Goal: Task Accomplishment & Management: Use online tool/utility

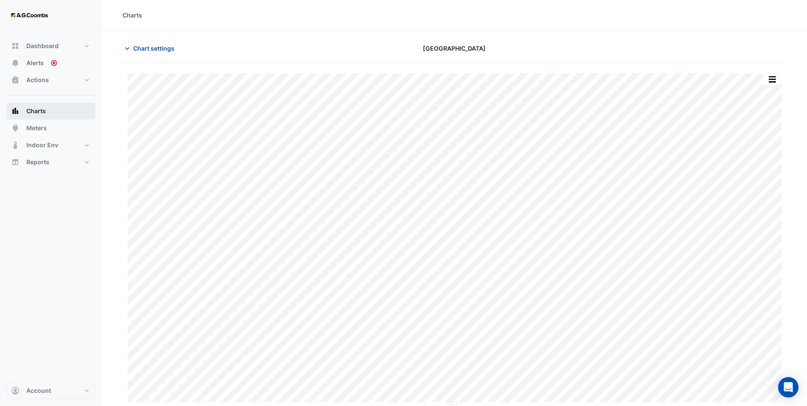
click at [38, 109] on span "Charts" at bounding box center [36, 111] width 20 height 9
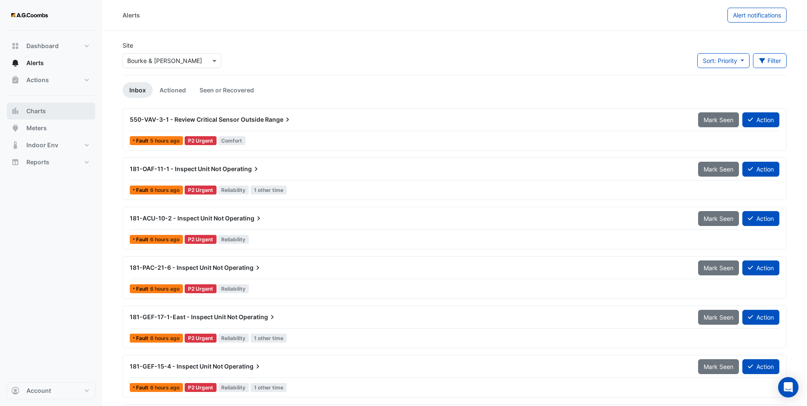
click at [40, 113] on span "Charts" at bounding box center [36, 111] width 20 height 9
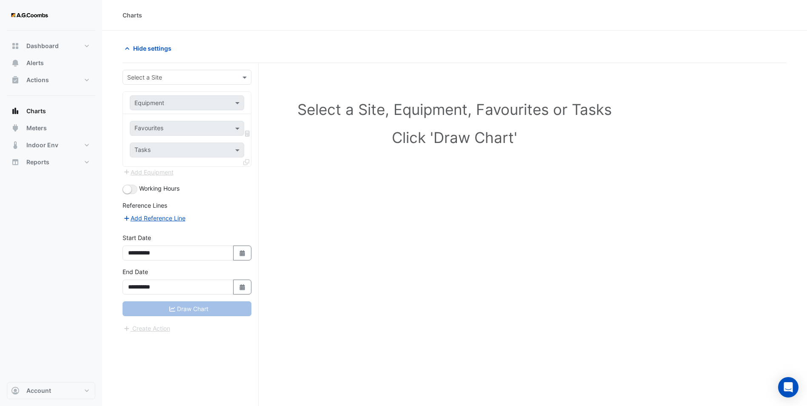
click at [159, 79] on input "text" at bounding box center [178, 77] width 102 height 9
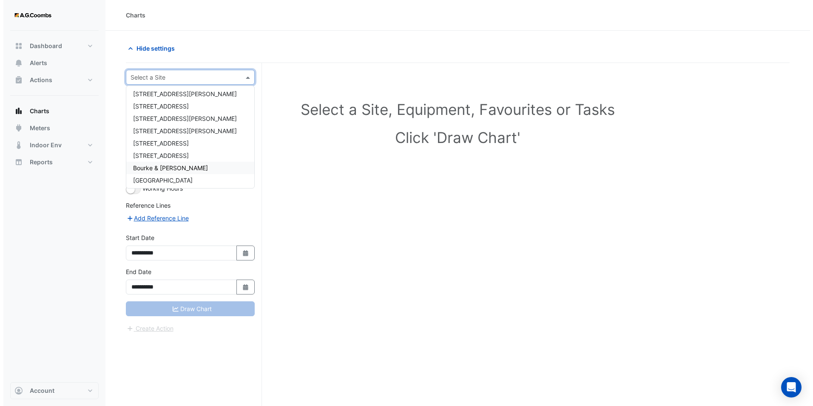
scroll to position [53, 0]
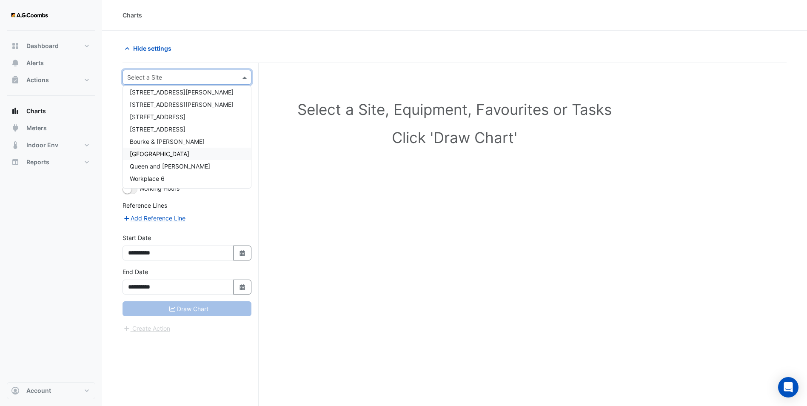
click at [169, 153] on span "[GEOGRAPHIC_DATA]" at bounding box center [160, 153] width 60 height 7
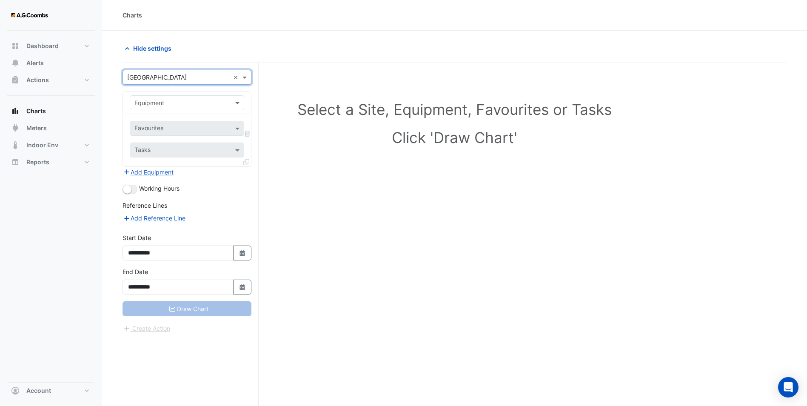
click at [155, 108] on div "Equipment" at bounding box center [187, 102] width 114 height 15
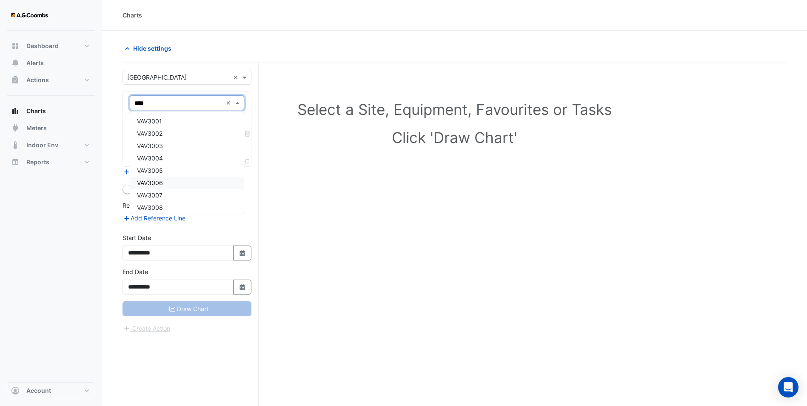
type input "*****"
click at [154, 120] on span "VAV3501" at bounding box center [149, 120] width 25 height 7
click at [168, 131] on input "text" at bounding box center [181, 129] width 95 height 9
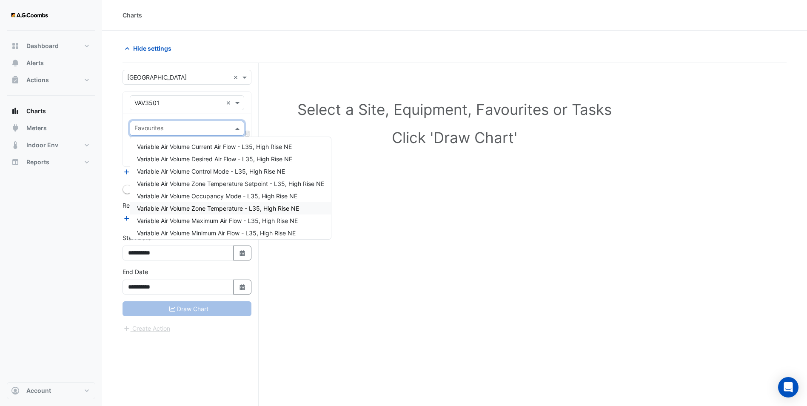
click at [209, 207] on span "Variable Air Volume Zone Temperature - L35, High Rise NE" at bounding box center [218, 208] width 162 height 7
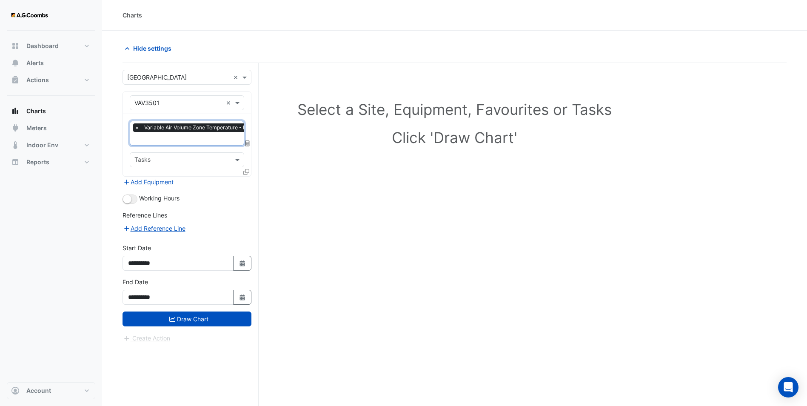
click at [245, 169] on icon at bounding box center [246, 172] width 6 height 6
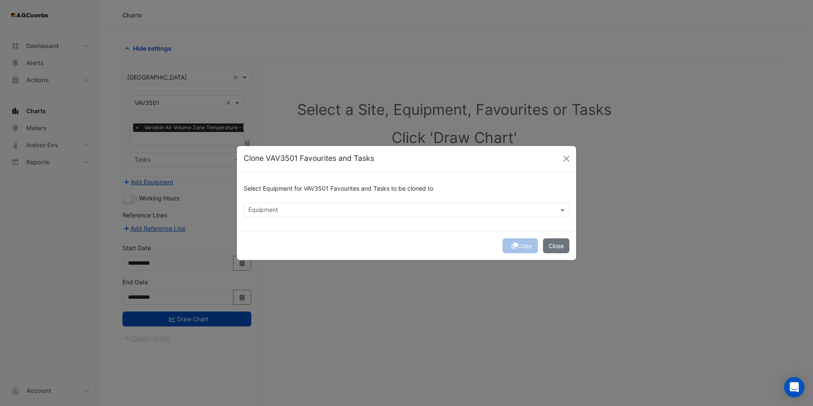
click at [486, 216] on div "Equipment" at bounding box center [407, 209] width 326 height 15
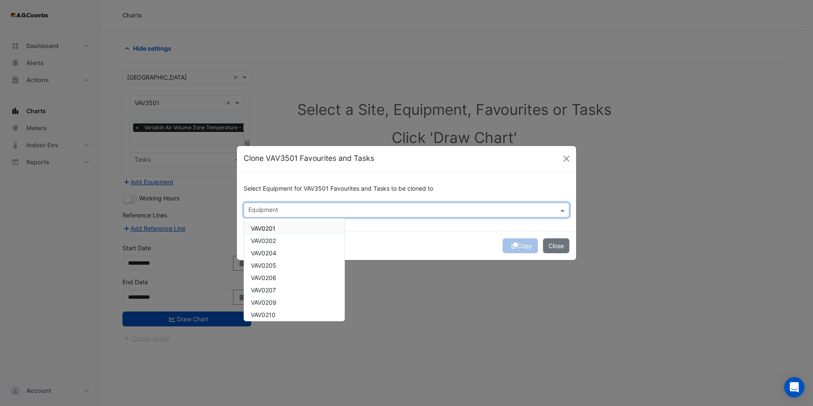
click at [479, 211] on input "text" at bounding box center [401, 210] width 307 height 9
click at [281, 278] on div "VAV3502" at bounding box center [294, 276] width 100 height 12
click at [276, 286] on span "VAV3503" at bounding box center [264, 288] width 26 height 7
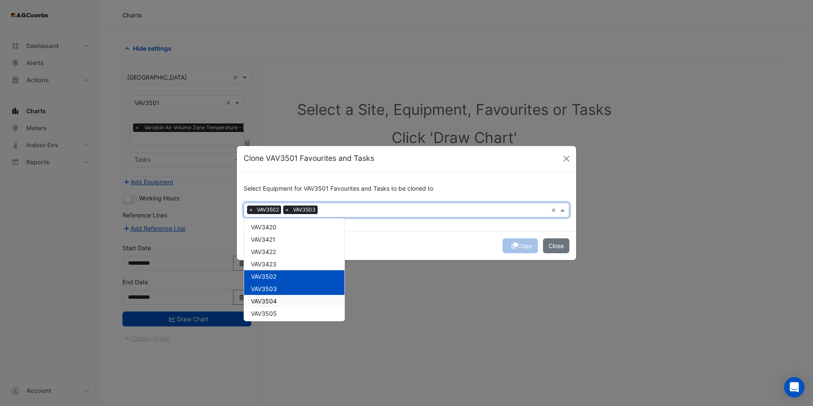
click at [276, 302] on span "VAV3504" at bounding box center [264, 300] width 26 height 7
click at [276, 316] on span "VAV3505" at bounding box center [264, 313] width 26 height 7
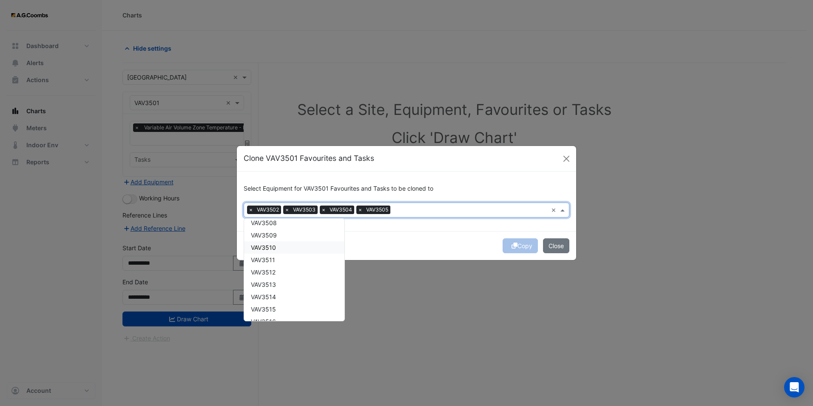
scroll to position [8954, 0]
drag, startPoint x: 282, startPoint y: 242, endPoint x: 281, endPoint y: 253, distance: 11.1
click at [282, 243] on div "VAV3506" at bounding box center [294, 240] width 100 height 12
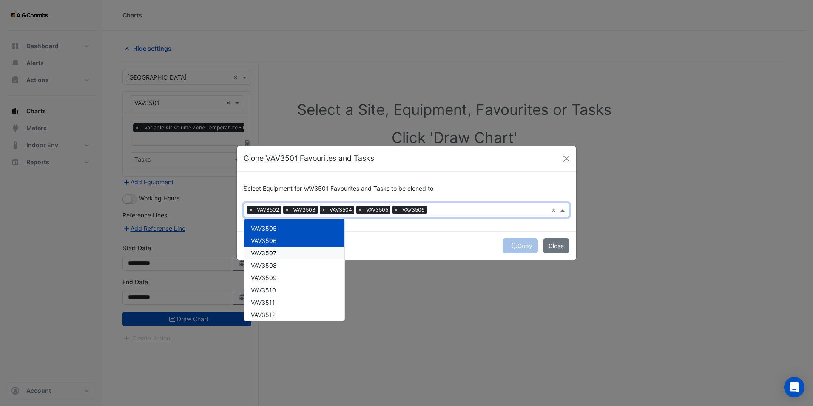
click at [281, 257] on div "VAV3507" at bounding box center [294, 253] width 100 height 12
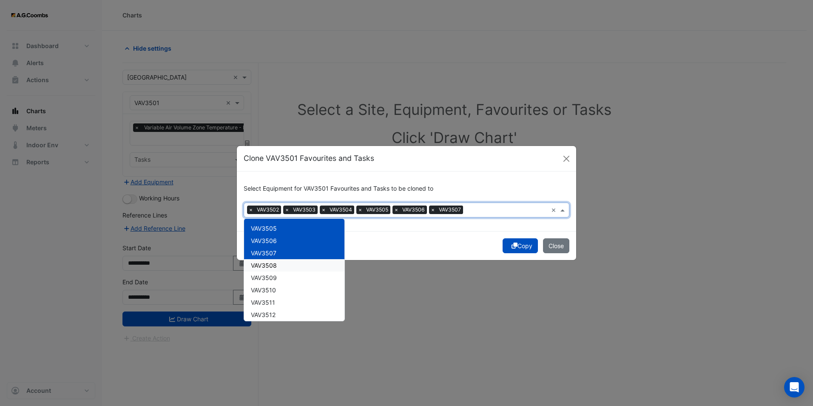
drag, startPoint x: 281, startPoint y: 262, endPoint x: 279, endPoint y: 275, distance: 12.9
click at [281, 266] on div "VAV3508" at bounding box center [294, 265] width 100 height 12
drag, startPoint x: 279, startPoint y: 275, endPoint x: 279, endPoint y: 280, distance: 4.8
click at [279, 277] on div "VAV3509" at bounding box center [294, 277] width 100 height 12
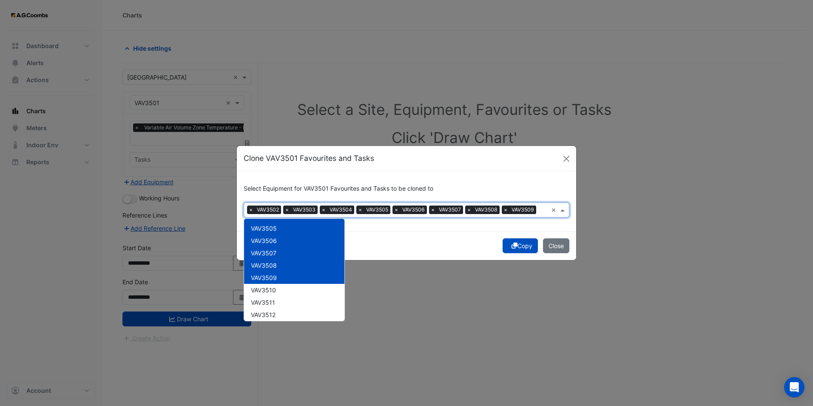
click at [276, 291] on div "VAV3510" at bounding box center [294, 290] width 100 height 12
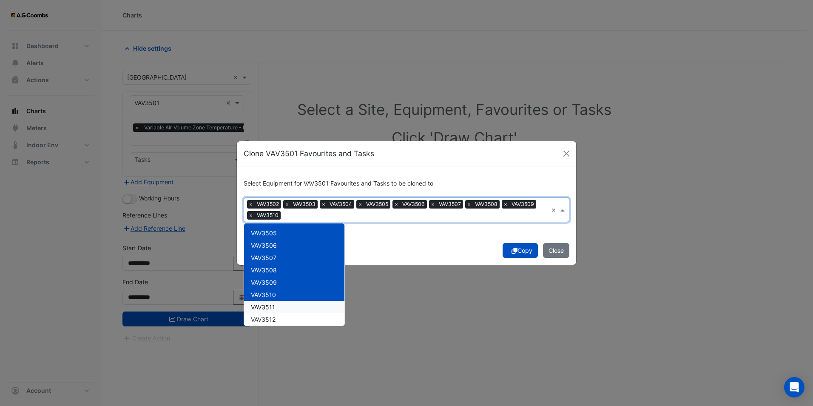
drag, startPoint x: 279, startPoint y: 305, endPoint x: 274, endPoint y: 322, distance: 17.1
click at [278, 308] on div "VAV3511" at bounding box center [294, 307] width 100 height 12
click at [274, 323] on div "VAV3512" at bounding box center [294, 319] width 100 height 12
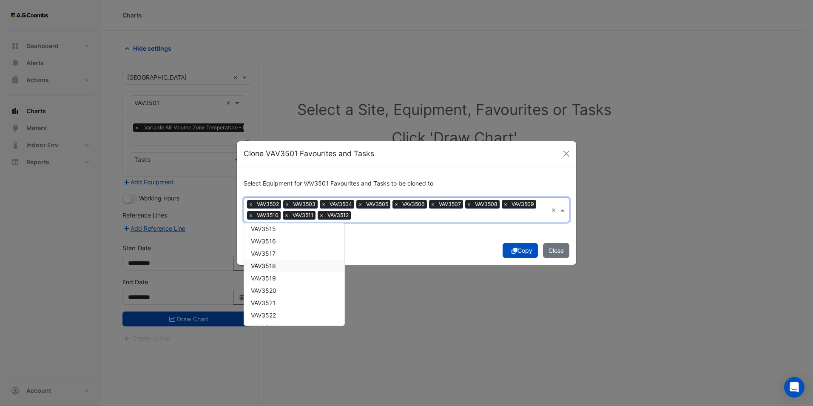
scroll to position [9039, 0]
drag, startPoint x: 285, startPoint y: 245, endPoint x: 284, endPoint y: 256, distance: 10.2
click at [285, 246] on div "VAV3513" at bounding box center [294, 246] width 100 height 12
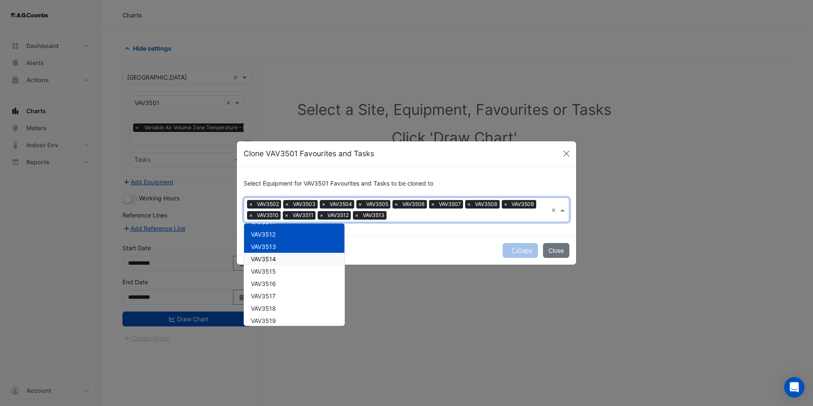
drag, startPoint x: 283, startPoint y: 261, endPoint x: 280, endPoint y: 276, distance: 15.6
drag, startPoint x: 280, startPoint y: 276, endPoint x: 277, endPoint y: 290, distance: 13.6
drag, startPoint x: 277, startPoint y: 290, endPoint x: 274, endPoint y: 301, distance: 11.5
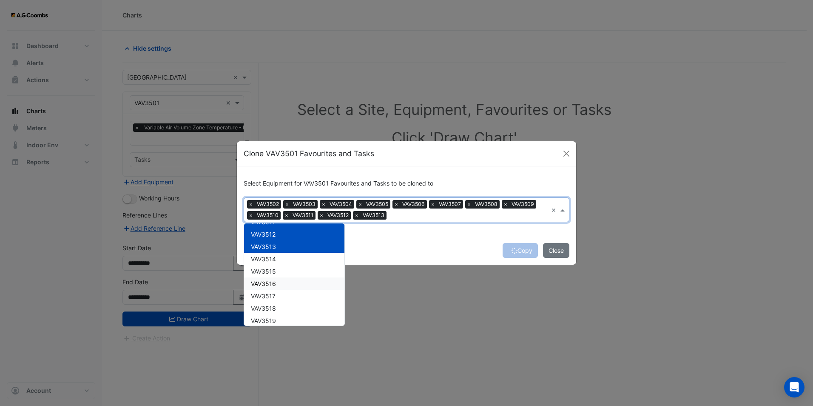
click at [276, 294] on div "VAV3517" at bounding box center [294, 296] width 100 height 12
click at [273, 307] on span "VAV3518" at bounding box center [263, 308] width 25 height 7
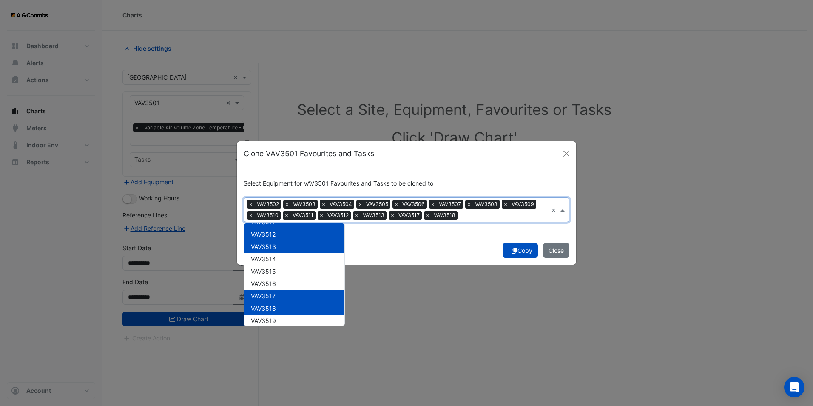
click at [277, 297] on div "VAV3517" at bounding box center [294, 296] width 100 height 12
click at [274, 306] on span "VAV3518" at bounding box center [263, 308] width 25 height 7
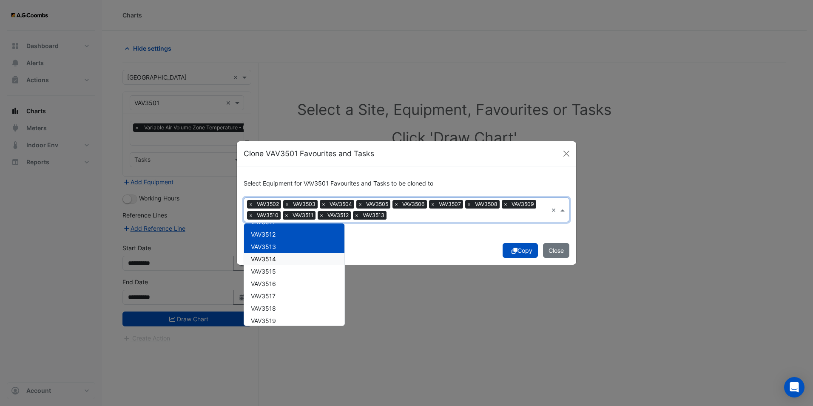
click at [279, 256] on div "VAV3514" at bounding box center [294, 259] width 100 height 12
drag, startPoint x: 276, startPoint y: 270, endPoint x: 275, endPoint y: 284, distance: 14.1
click at [276, 270] on span "VAV3515" at bounding box center [263, 271] width 25 height 7
drag, startPoint x: 275, startPoint y: 284, endPoint x: 274, endPoint y: 288, distance: 4.8
click at [274, 287] on div "VAV3516" at bounding box center [294, 283] width 100 height 12
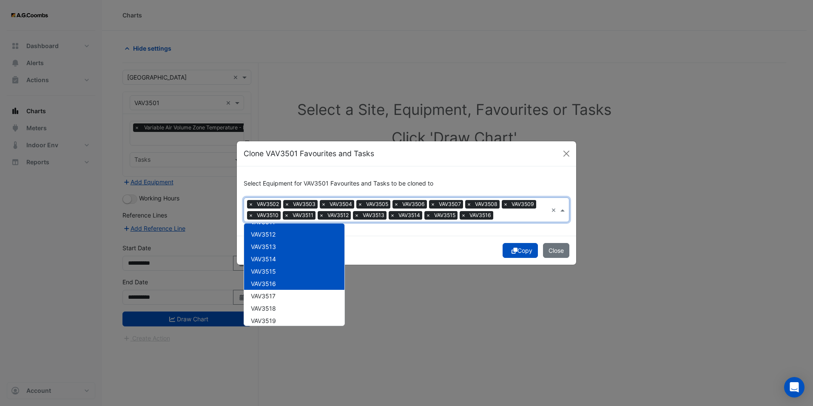
drag, startPoint x: 273, startPoint y: 297, endPoint x: 270, endPoint y: 308, distance: 11.8
click at [273, 299] on span "VAV3517" at bounding box center [263, 295] width 25 height 7
drag, startPoint x: 270, startPoint y: 308, endPoint x: 270, endPoint y: 315, distance: 6.9
click at [273, 310] on span "VAV3518" at bounding box center [263, 308] width 25 height 7
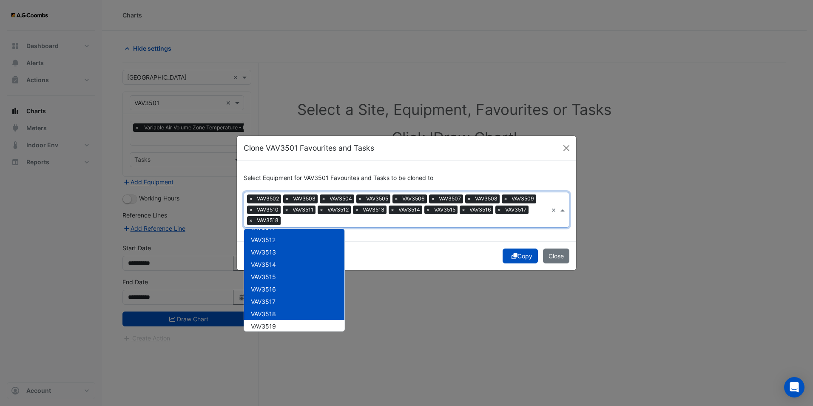
click at [271, 319] on div "VAV3518" at bounding box center [294, 313] width 100 height 12
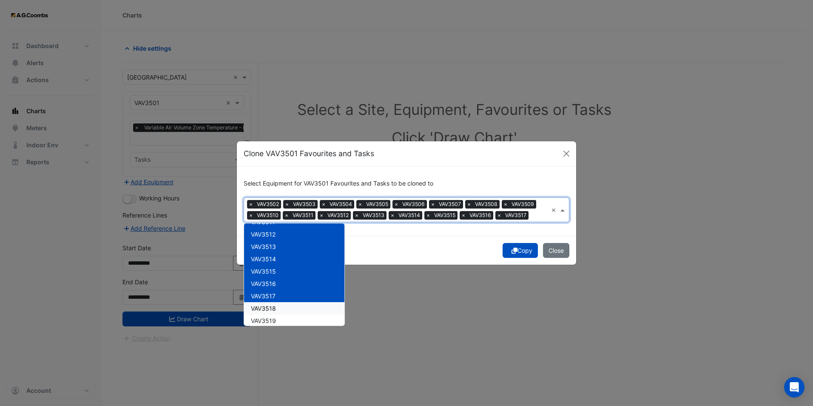
drag, startPoint x: 279, startPoint y: 309, endPoint x: 277, endPoint y: 319, distance: 10.9
click at [279, 311] on div "VAV3518" at bounding box center [294, 308] width 100 height 12
click at [277, 319] on div "VAV3519" at bounding box center [294, 320] width 100 height 12
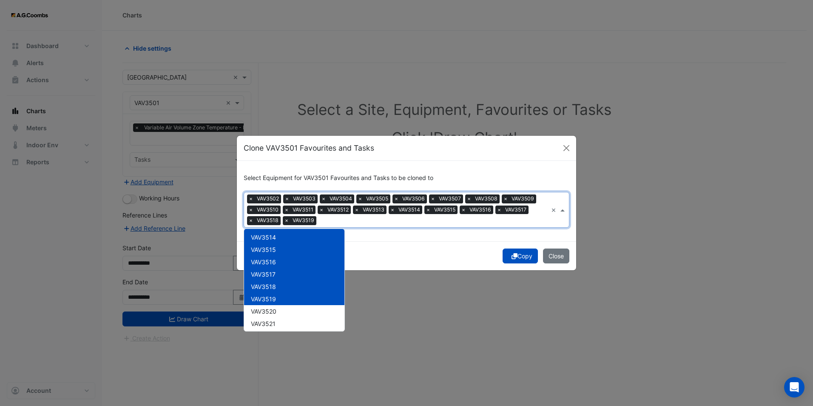
scroll to position [9082, 0]
click at [277, 298] on div "VAV3520" at bounding box center [294, 296] width 100 height 12
click at [274, 310] on span "VAV3521" at bounding box center [263, 308] width 25 height 7
click at [271, 318] on span "VAV3522" at bounding box center [263, 320] width 25 height 7
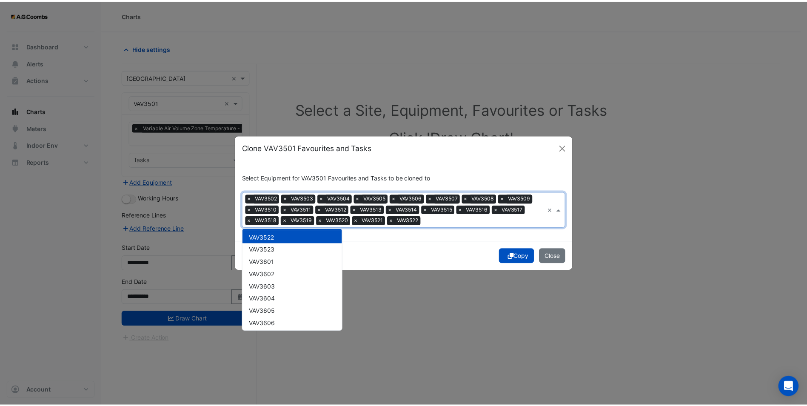
scroll to position [9167, 0]
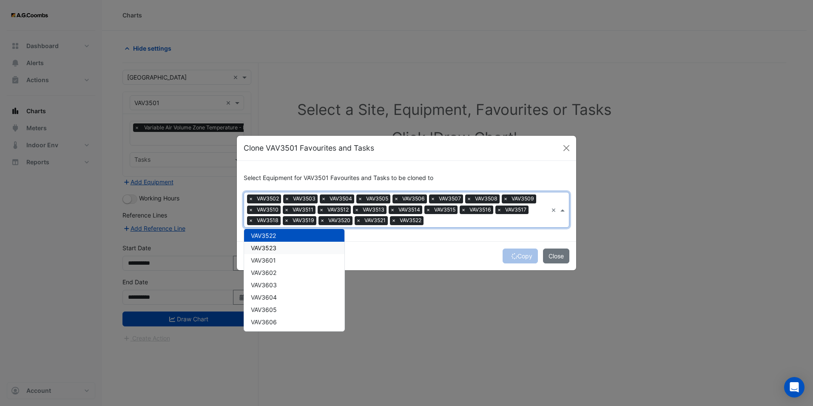
click at [278, 246] on div "VAV3523" at bounding box center [294, 248] width 100 height 12
click at [529, 254] on button "Copy" at bounding box center [520, 255] width 35 height 15
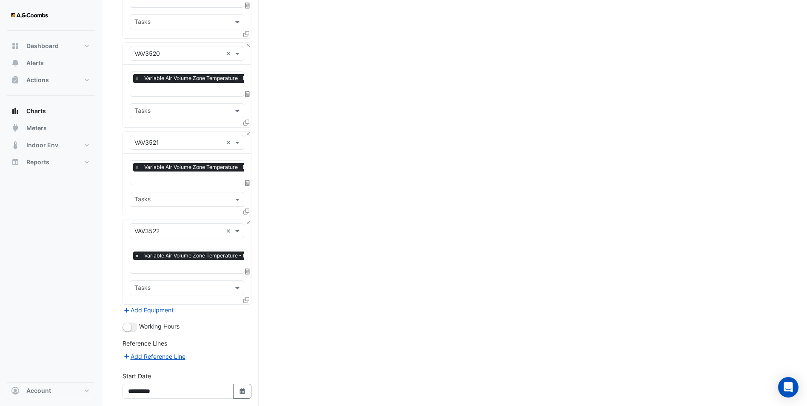
scroll to position [1786, 0]
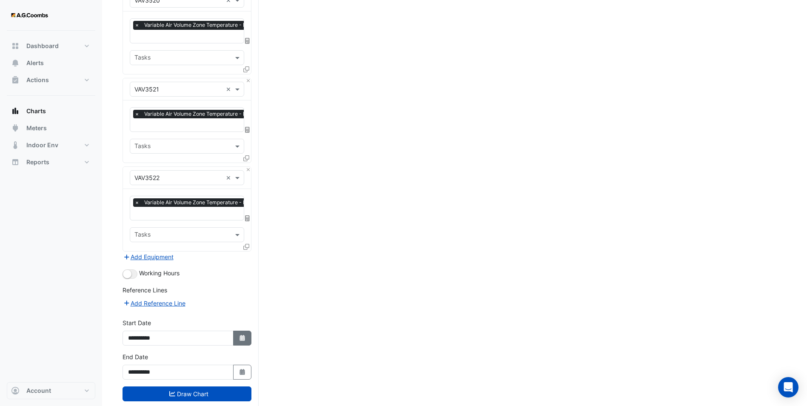
click at [239, 330] on button "Select Date" at bounding box center [242, 337] width 19 height 15
select select "*"
select select "****"
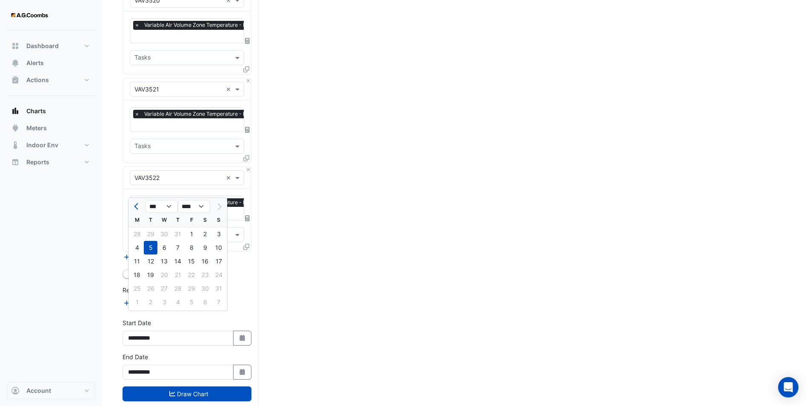
click at [131, 202] on div at bounding box center [136, 206] width 17 height 14
click at [133, 204] on button "Previous month" at bounding box center [137, 206] width 10 height 14
select select "*"
click at [140, 273] on div "21" at bounding box center [137, 275] width 14 height 14
type input "**********"
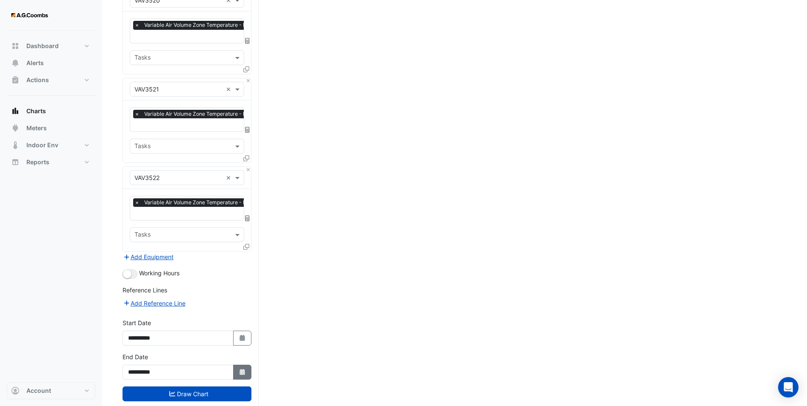
click at [239, 364] on button "Select Date" at bounding box center [242, 371] width 19 height 15
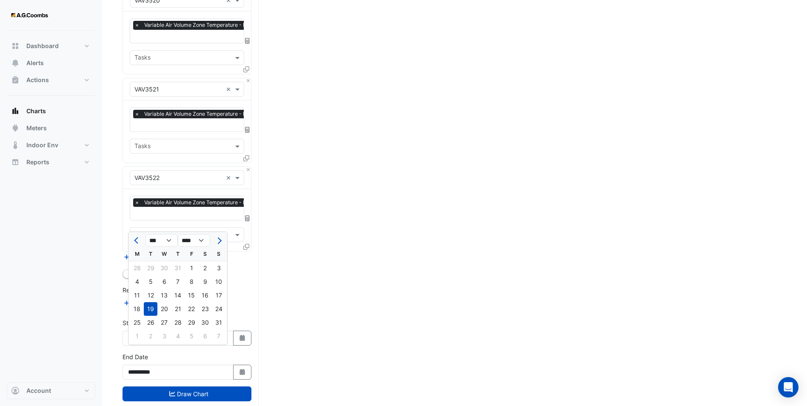
click at [136, 231] on ngb-datepicker "*** *** *** *** *** *** **** **** **** **** **** **** **** **** **** **** **** …" at bounding box center [178, 288] width 100 height 114
click at [134, 236] on button "Previous month" at bounding box center [137, 240] width 10 height 14
select select "*"
click at [139, 308] on div "21" at bounding box center [137, 309] width 14 height 14
type input "**********"
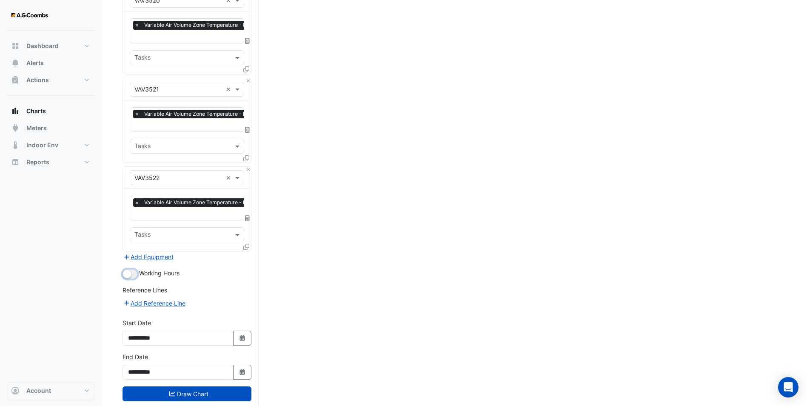
click at [129, 270] on small "button" at bounding box center [127, 274] width 9 height 9
click at [150, 298] on button "Add Reference Line" at bounding box center [153, 303] width 63 height 10
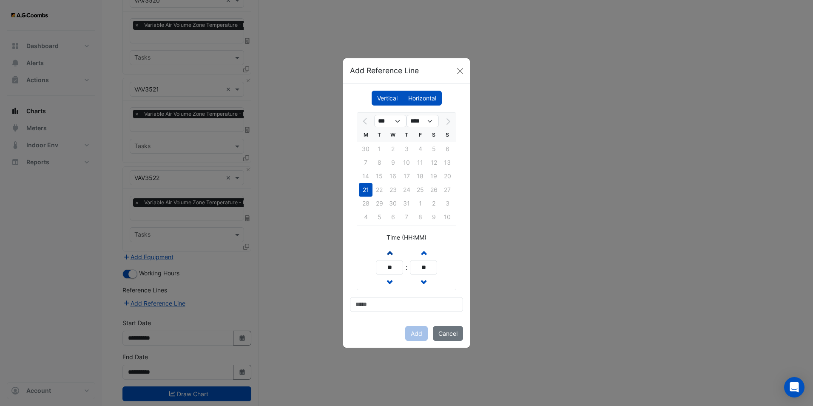
click at [390, 255] on span "button" at bounding box center [389, 252] width 4 height 7
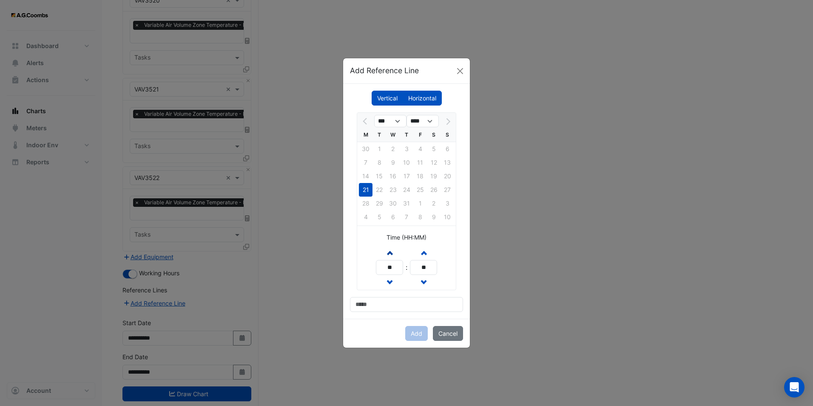
click at [390, 255] on span "button" at bounding box center [389, 252] width 4 height 7
type input "**"
click at [386, 296] on div "*** **** M T W T F S S 30 1 2 3 4 5 6 7 8 9 10 11 12 13 14 15 16 17 18 19 20 21…" at bounding box center [406, 211] width 113 height 199
click at [386, 301] on input at bounding box center [406, 304] width 113 height 15
type input "**********"
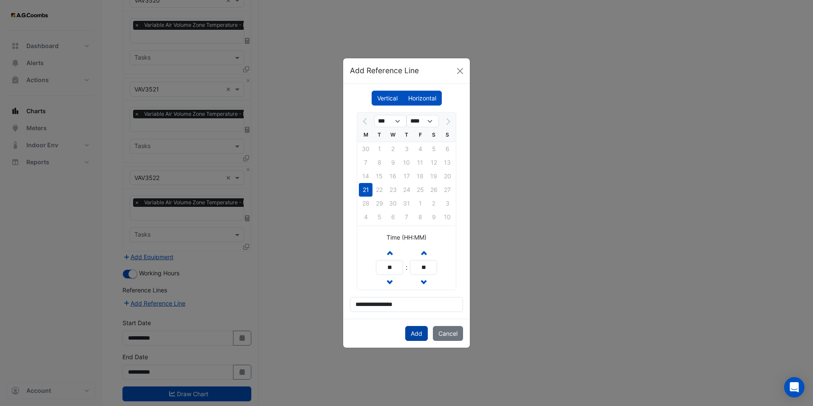
click at [414, 329] on button "Add" at bounding box center [416, 333] width 23 height 15
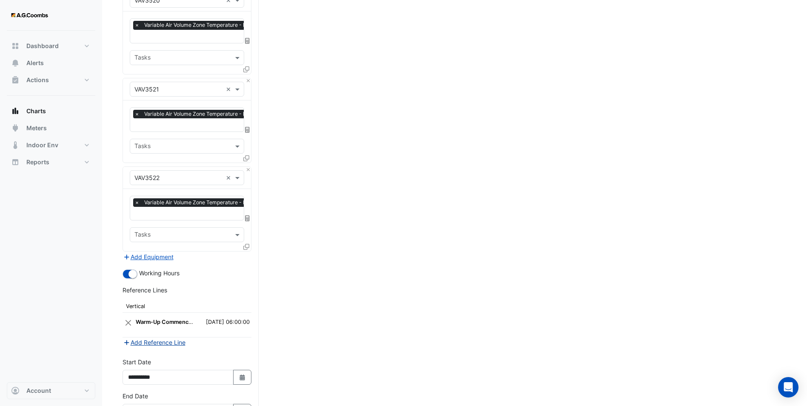
click at [167, 337] on button "Add Reference Line" at bounding box center [153, 342] width 63 height 10
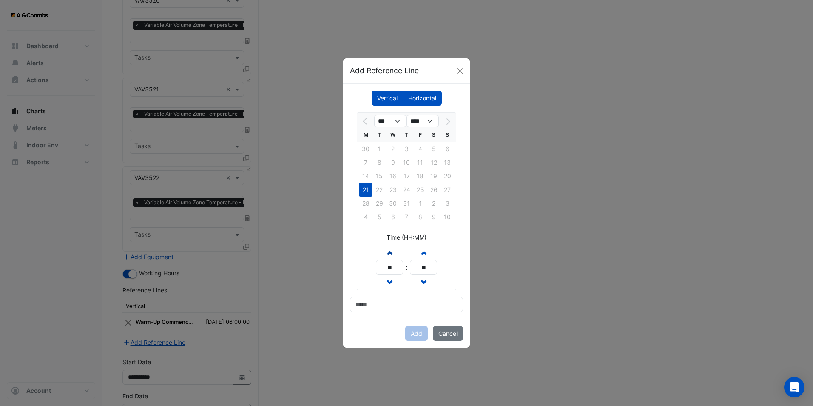
click at [392, 250] on button "Increment hours" at bounding box center [389, 252] width 15 height 15
click at [391, 250] on span "button" at bounding box center [389, 252] width 4 height 7
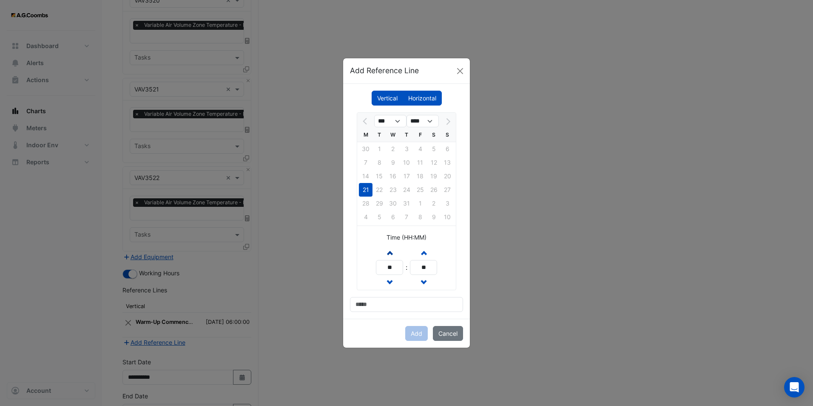
click at [391, 250] on span "button" at bounding box center [389, 252] width 4 height 7
type input "**"
click at [390, 301] on input at bounding box center [406, 304] width 113 height 15
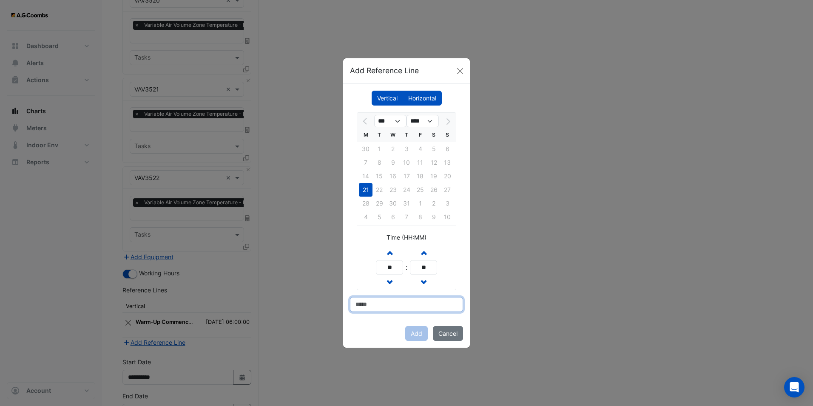
type input "**********"
click at [387, 297] on input "**********" at bounding box center [406, 304] width 113 height 15
drag, startPoint x: 376, startPoint y: 307, endPoint x: 215, endPoint y: 302, distance: 161.3
click at [217, 305] on ngb-modal-window "**********" at bounding box center [406, 203] width 813 height 406
click at [389, 305] on input at bounding box center [406, 304] width 113 height 15
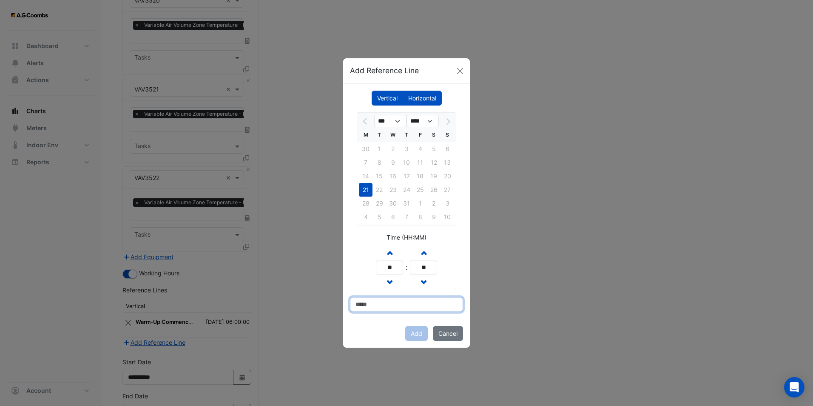
type input "**********"
click at [413, 335] on button "Add" at bounding box center [416, 333] width 23 height 15
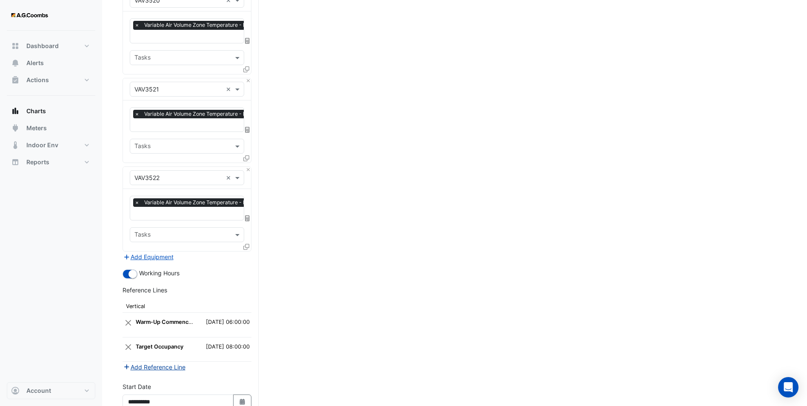
click at [163, 362] on button "Add Reference Line" at bounding box center [153, 367] width 63 height 10
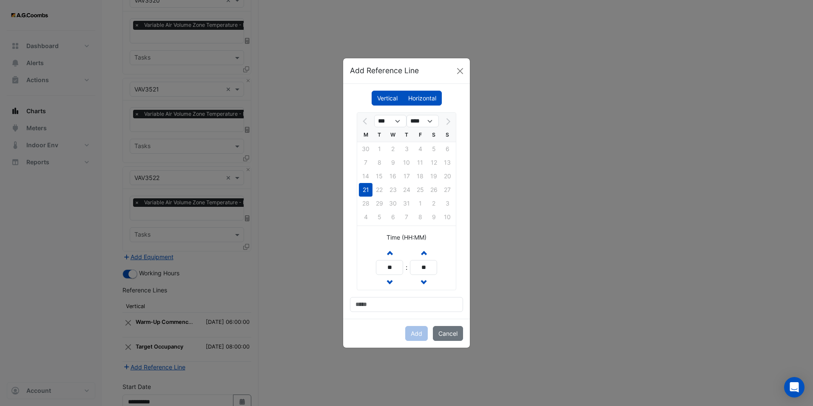
click at [417, 100] on label "Horizontal" at bounding box center [422, 98] width 39 height 15
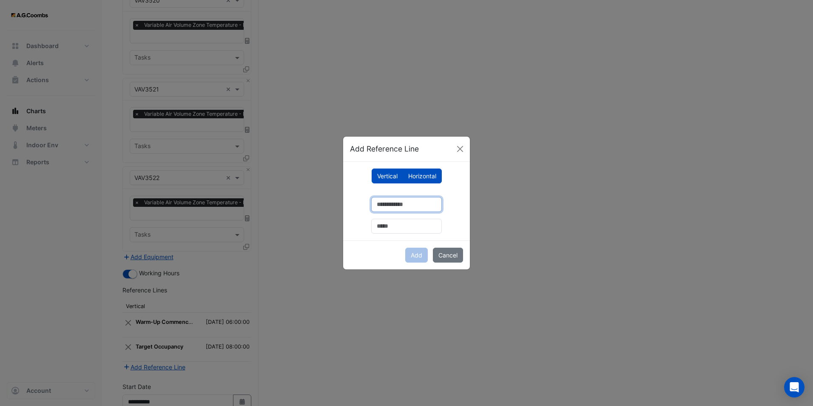
click at [385, 210] on input "number" at bounding box center [406, 204] width 71 height 15
type input "**"
click at [374, 229] on input "text" at bounding box center [406, 226] width 71 height 15
type input "**********"
click at [417, 256] on button "Add" at bounding box center [416, 255] width 23 height 15
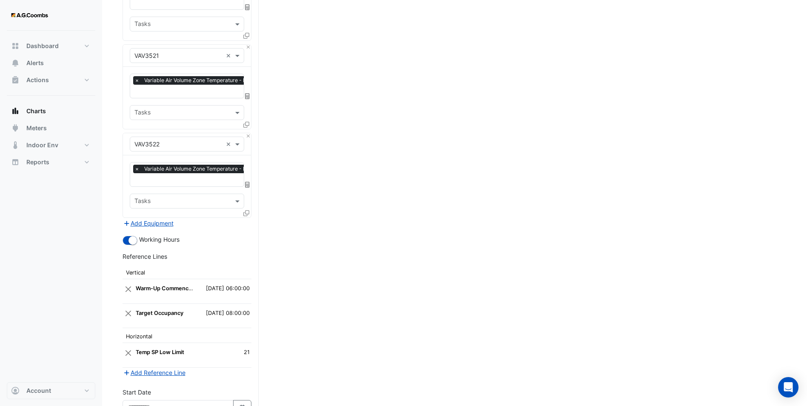
scroll to position [1890, 0]
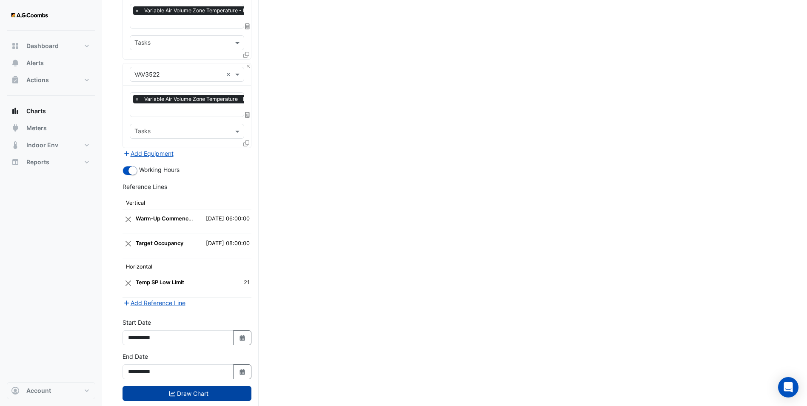
click at [184, 386] on button "Draw Chart" at bounding box center [186, 393] width 129 height 15
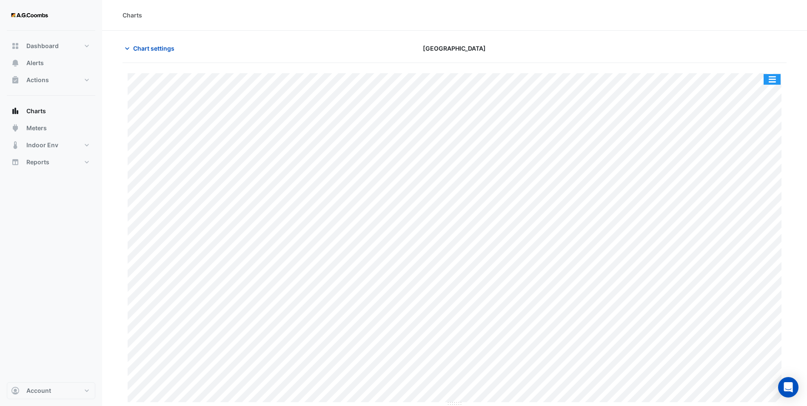
click at [777, 80] on button "button" at bounding box center [771, 79] width 17 height 11
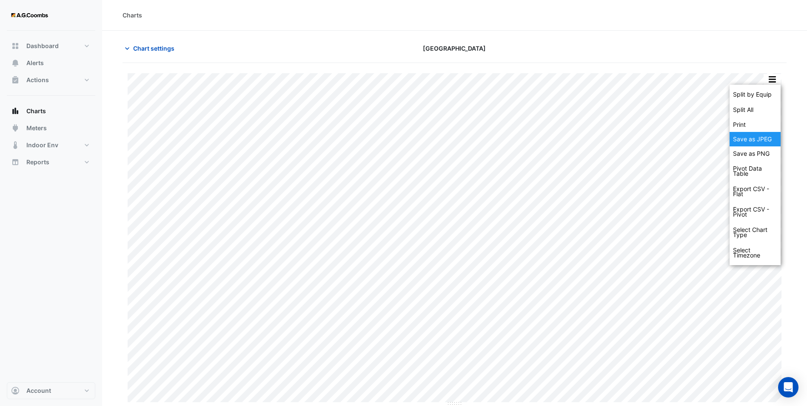
click at [757, 137] on div "Save as JPEG" at bounding box center [754, 139] width 51 height 14
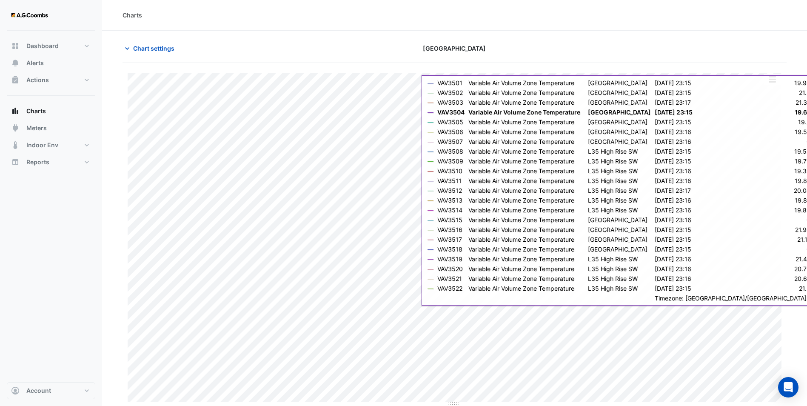
click at [566, 34] on section "Chart settings [GEOGRAPHIC_DATA] Split by Equip Split All Print Save as JPEG Sa…" at bounding box center [454, 219] width 705 height 376
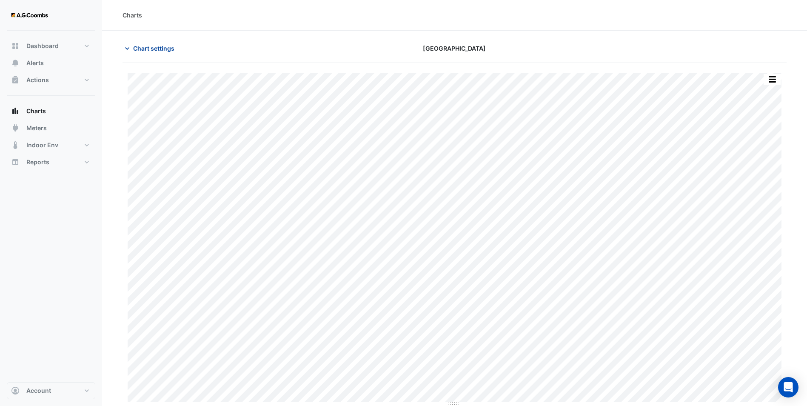
click at [136, 43] on button "Chart settings" at bounding box center [150, 48] width 57 height 15
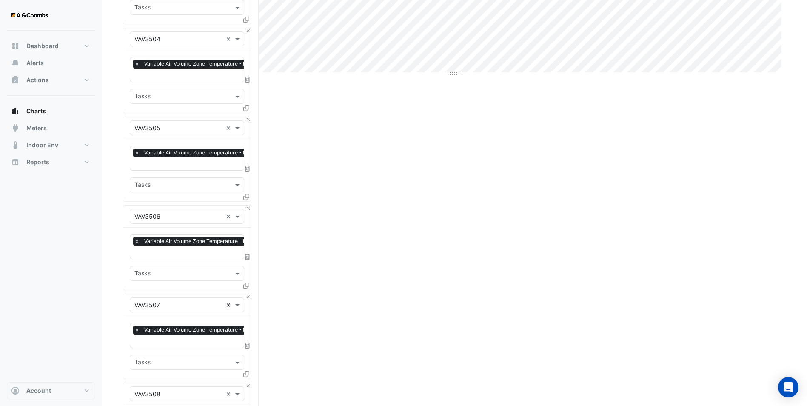
scroll to position [340, 0]
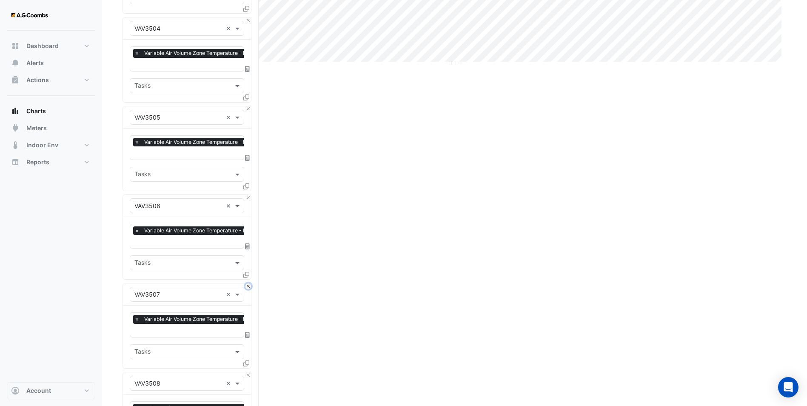
click at [249, 283] on button "Close" at bounding box center [248, 286] width 6 height 6
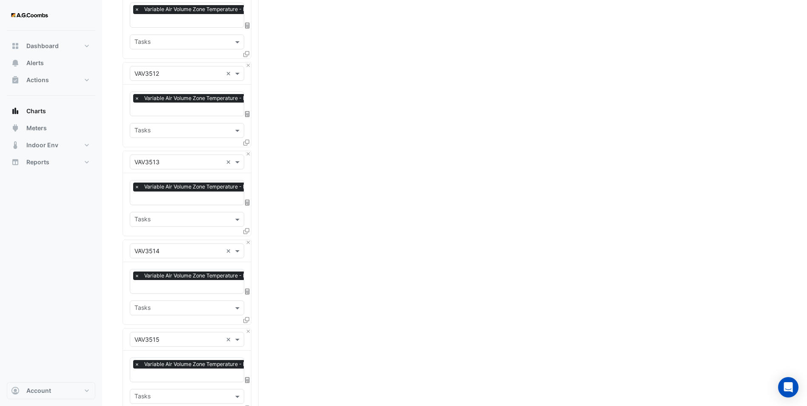
scroll to position [936, 0]
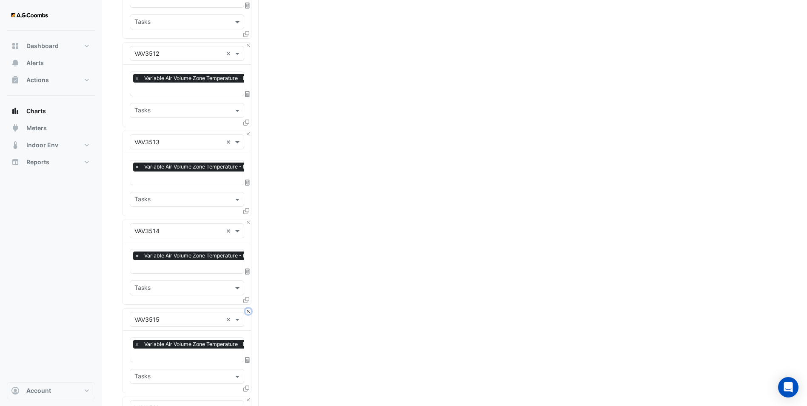
click at [248, 308] on button "Close" at bounding box center [248, 311] width 6 height 6
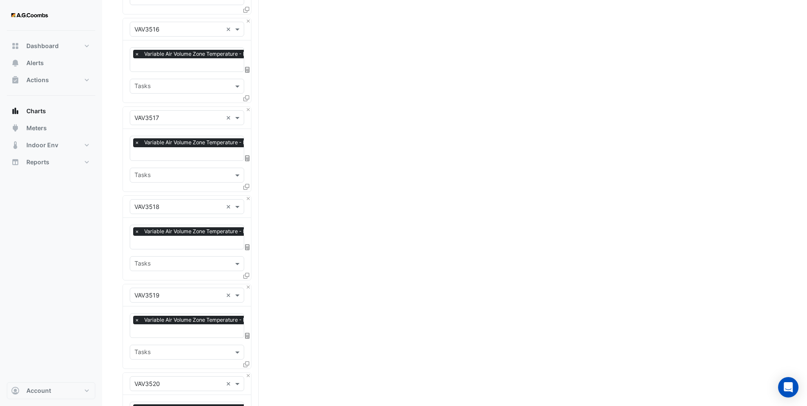
scroll to position [1233, 0]
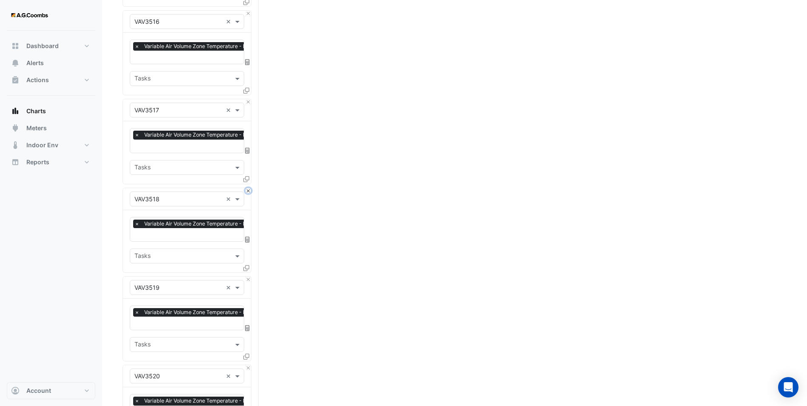
click at [248, 188] on button "Close" at bounding box center [248, 191] width 6 height 6
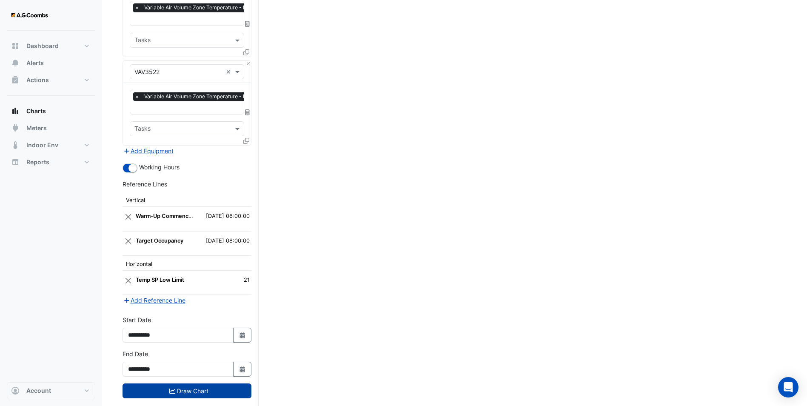
click at [185, 383] on button "Draw Chart" at bounding box center [186, 390] width 129 height 15
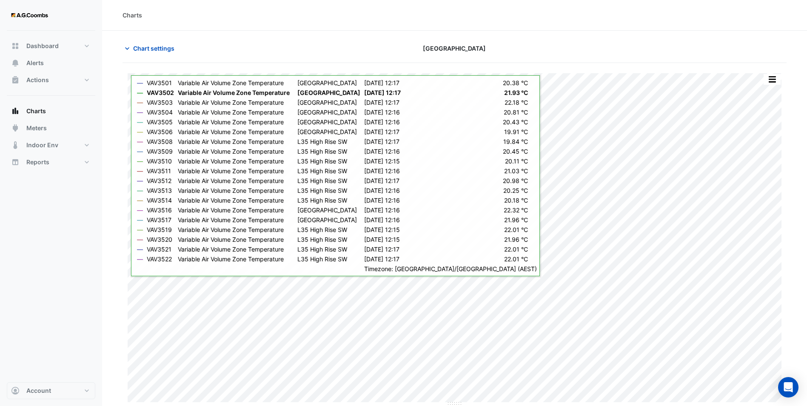
scroll to position [0, 0]
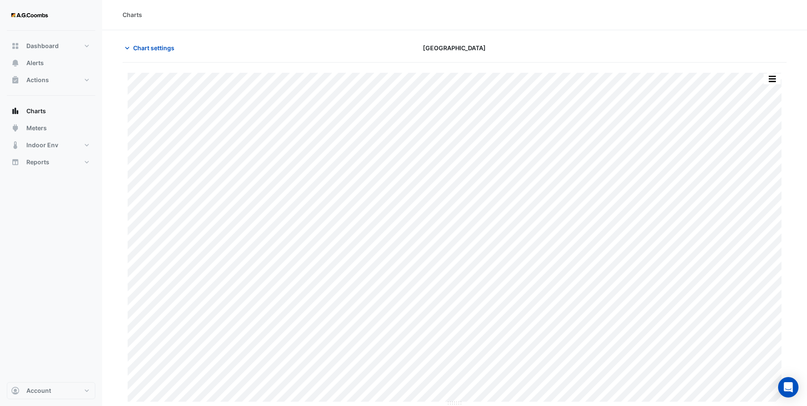
click at [780, 73] on div "Split by Equip Split All Print Save as JPEG Save as PNG Pivot Data Table Export…" at bounding box center [455, 73] width 654 height 0
click at [776, 80] on button "button" at bounding box center [771, 79] width 17 height 11
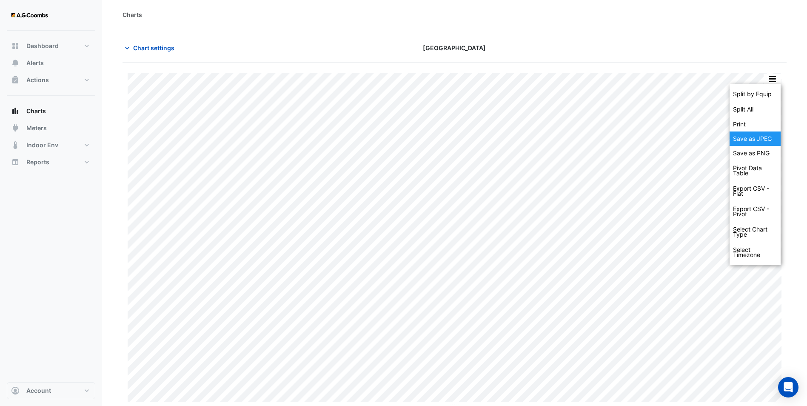
click at [772, 141] on div "Save as JPEG" at bounding box center [754, 138] width 51 height 14
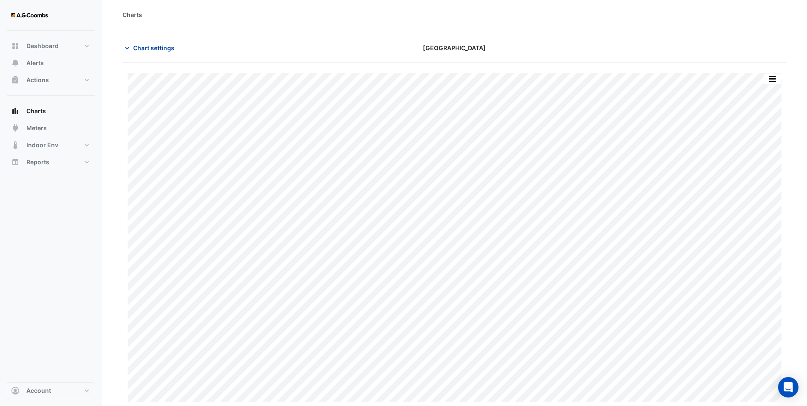
click at [134, 44] on span "Chart settings" at bounding box center [153, 47] width 41 height 9
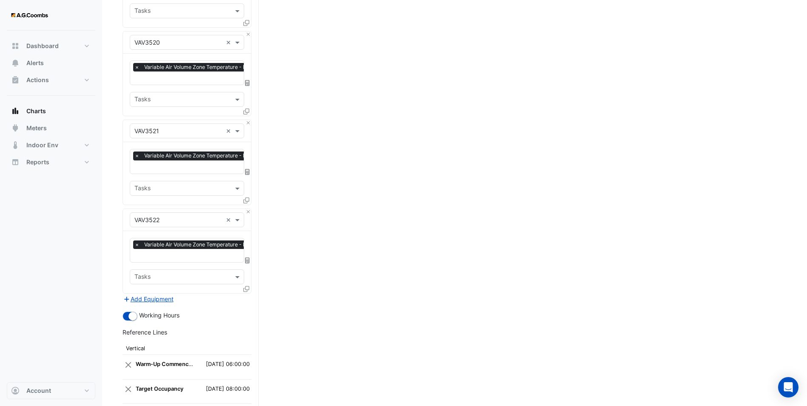
scroll to position [1626, 0]
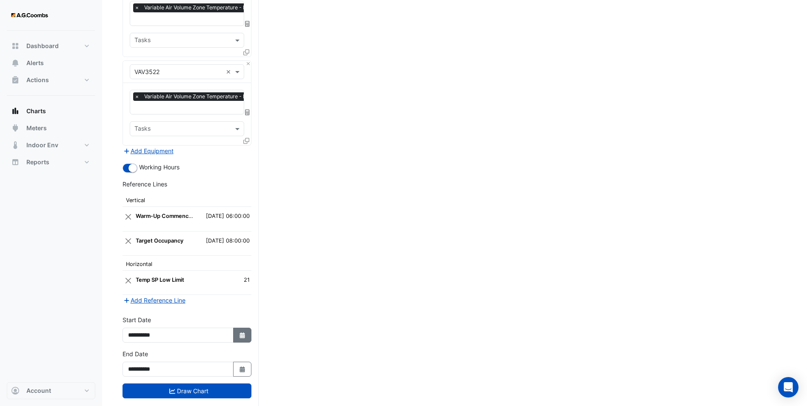
click at [248, 327] on button "Select Date" at bounding box center [242, 334] width 19 height 15
select select "*"
select select "****"
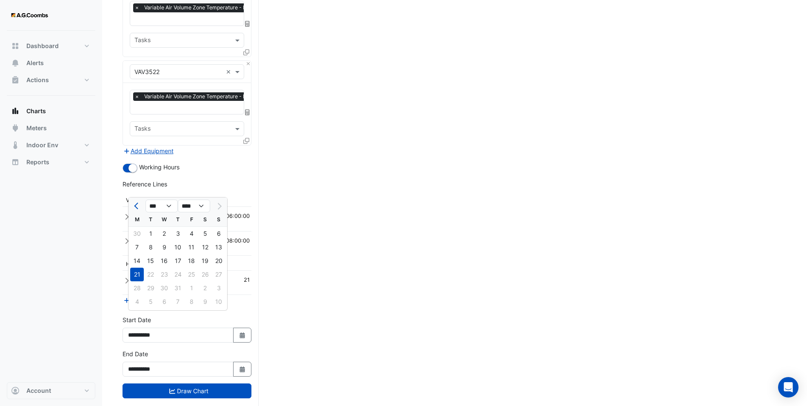
click at [138, 302] on div "4 5 6 7 8 9 10" at bounding box center [177, 302] width 99 height 15
click at [238, 361] on button "Select Date" at bounding box center [242, 368] width 19 height 15
click at [136, 334] on div "4" at bounding box center [137, 336] width 14 height 14
type input "**********"
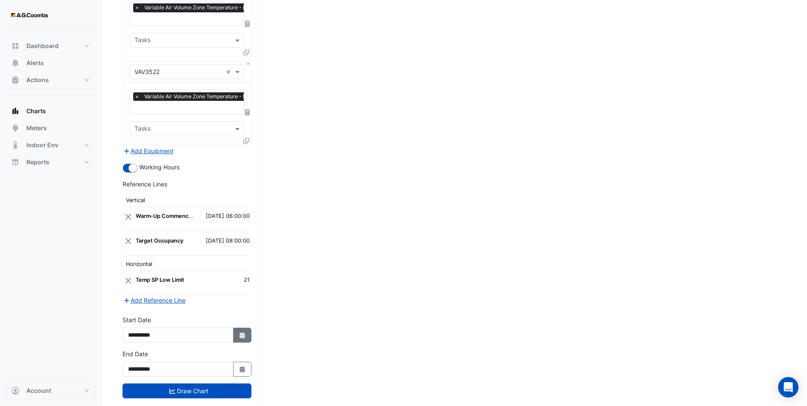
click at [234, 327] on button "Select Date" at bounding box center [242, 334] width 19 height 15
select select "*"
select select "****"
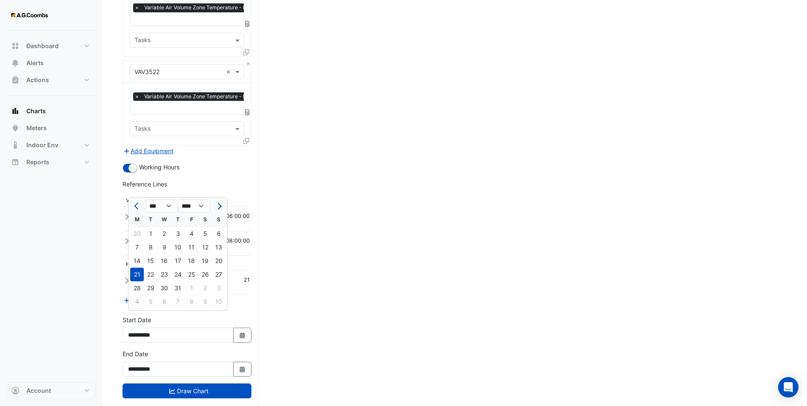
click at [137, 301] on div "4" at bounding box center [137, 302] width 14 height 14
type input "**********"
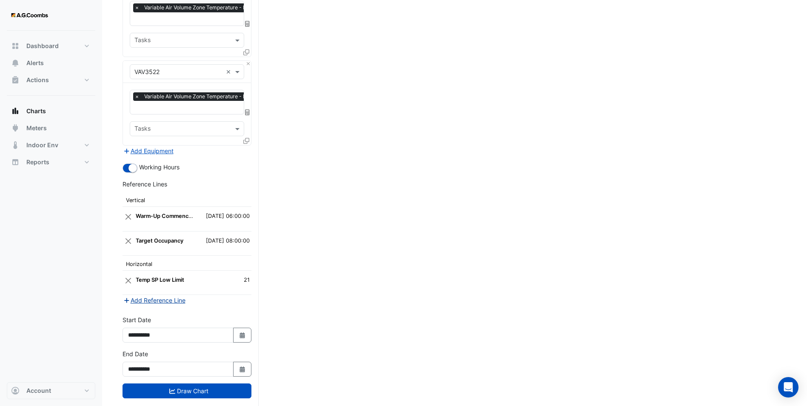
click at [149, 295] on button "Add Reference Line" at bounding box center [153, 300] width 63 height 10
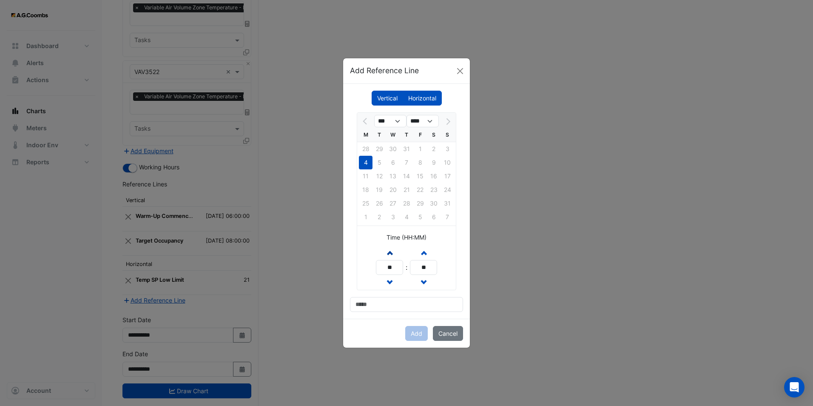
click at [388, 256] on span "button" at bounding box center [389, 252] width 4 height 7
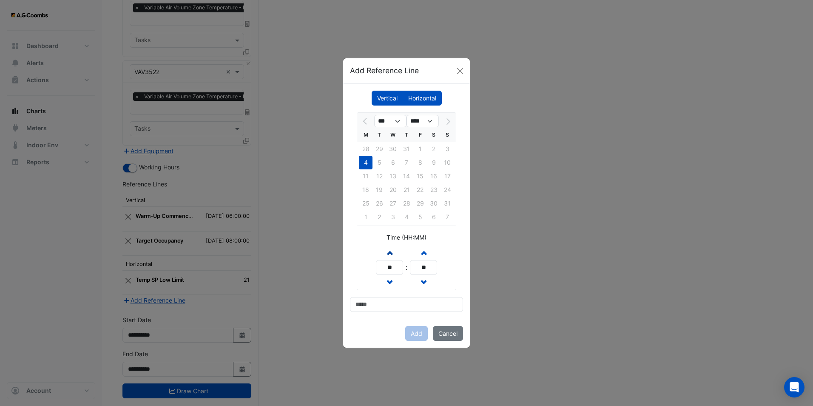
type input "**"
click at [370, 300] on input at bounding box center [406, 304] width 113 height 15
type input "**********"
click at [419, 330] on button "Add" at bounding box center [416, 333] width 23 height 15
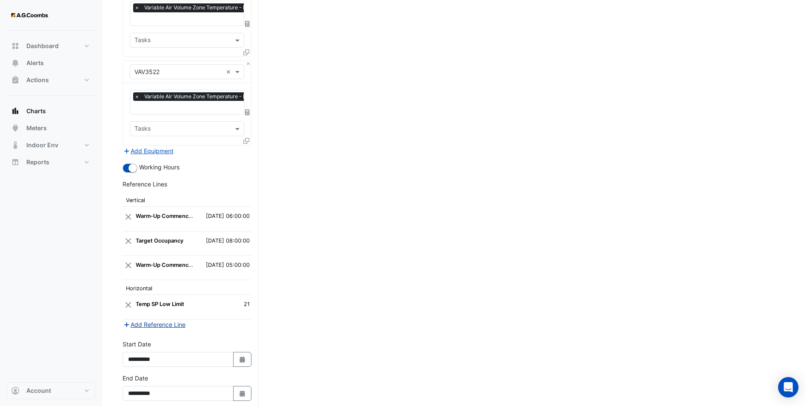
click at [163, 319] on button "Add Reference Line" at bounding box center [153, 324] width 63 height 10
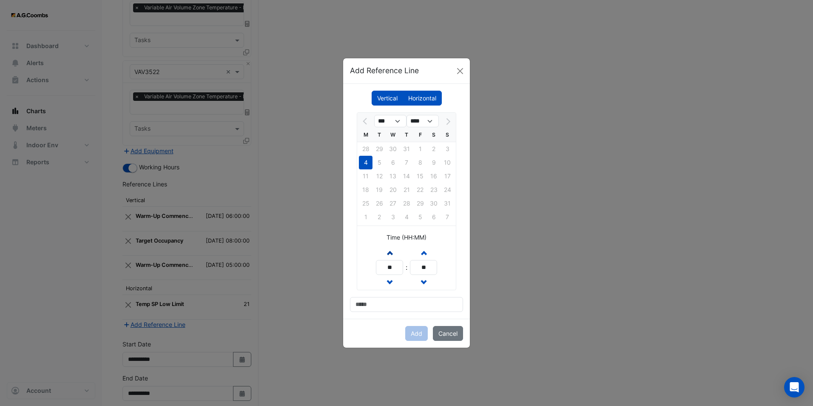
click at [392, 254] on span "button" at bounding box center [389, 252] width 4 height 7
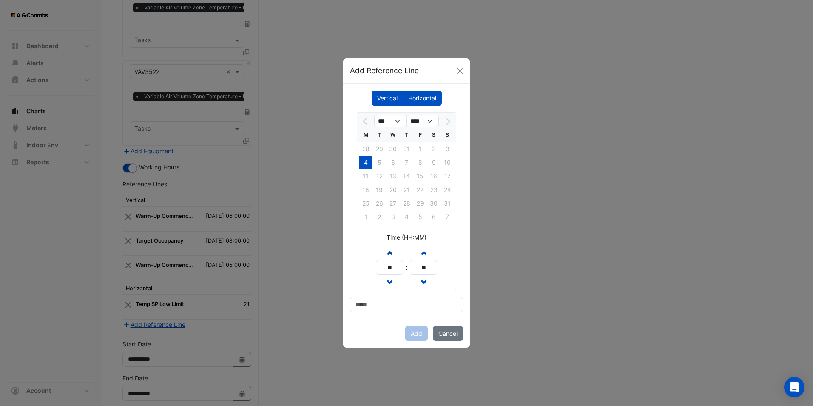
click at [392, 254] on span "button" at bounding box center [389, 252] width 4 height 7
type input "**"
click at [396, 303] on input at bounding box center [406, 304] width 113 height 15
type input "**********"
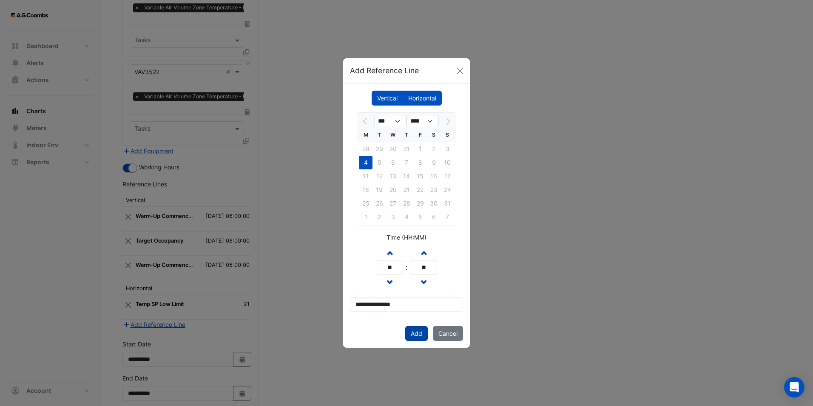
click at [420, 338] on button "Add" at bounding box center [416, 333] width 23 height 15
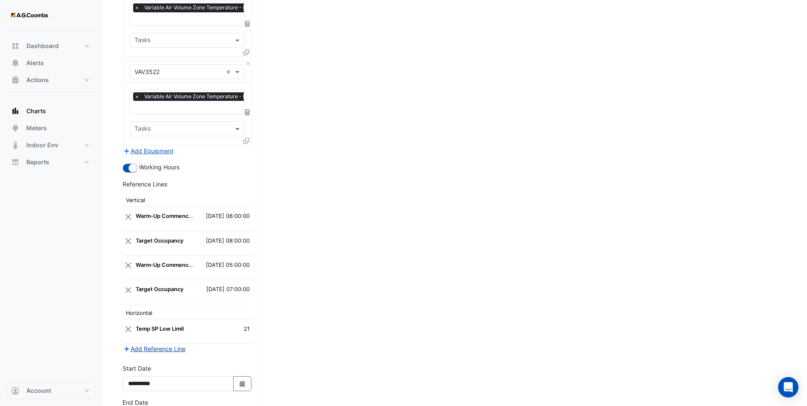
click at [158, 344] on button "Add Reference Line" at bounding box center [153, 349] width 63 height 10
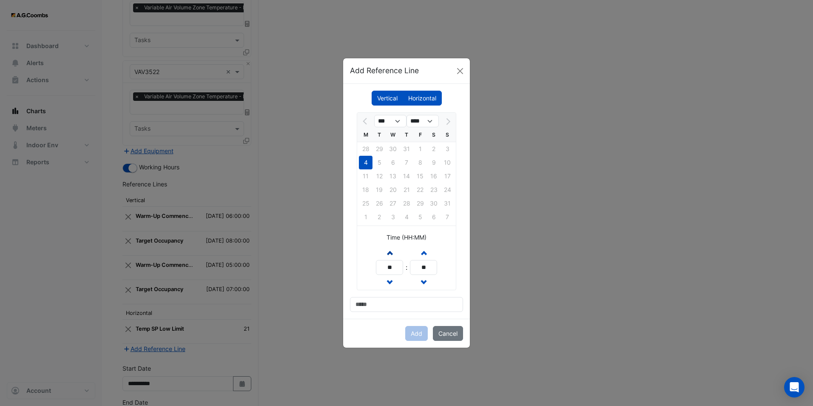
click at [392, 252] on button "Increment hours" at bounding box center [389, 252] width 15 height 15
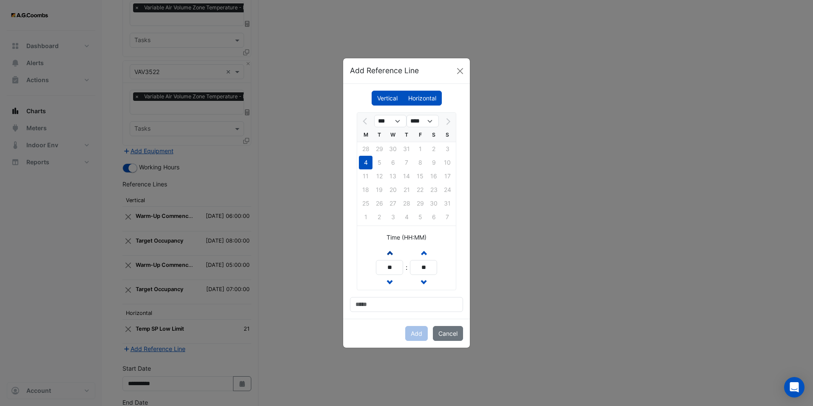
click at [392, 252] on button "Increment hours" at bounding box center [389, 252] width 15 height 15
drag, startPoint x: 394, startPoint y: 249, endPoint x: 398, endPoint y: 289, distance: 39.7
click at [394, 249] on button "Increment hours" at bounding box center [389, 252] width 15 height 15
type input "**"
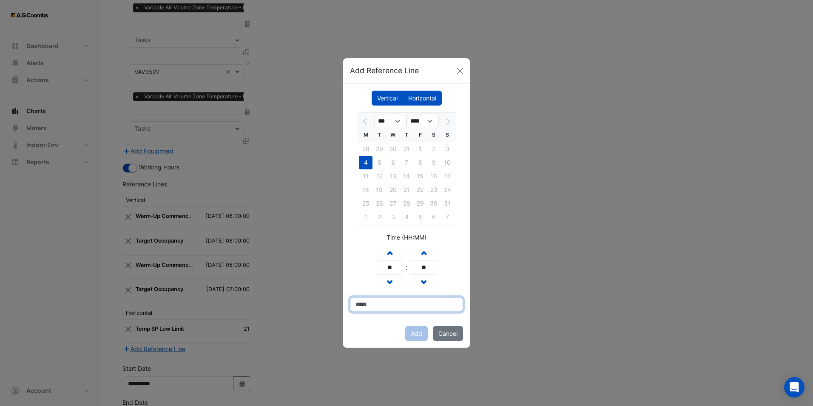
click at [398, 310] on input at bounding box center [406, 304] width 113 height 15
type input "**********"
click at [416, 336] on button "Add" at bounding box center [416, 333] width 23 height 15
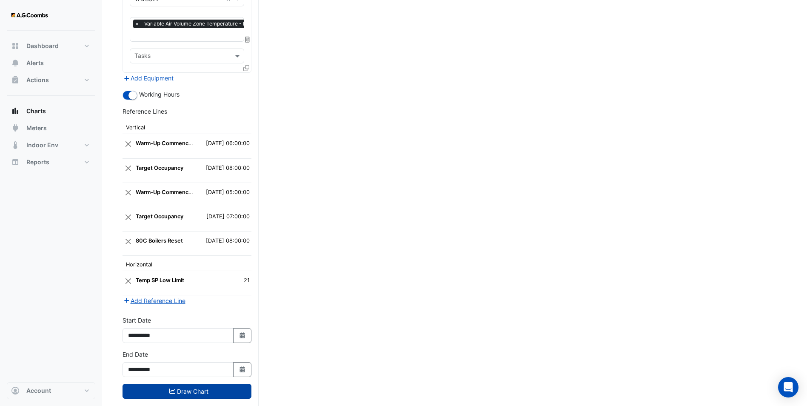
click at [202, 384] on button "Draw Chart" at bounding box center [186, 391] width 129 height 15
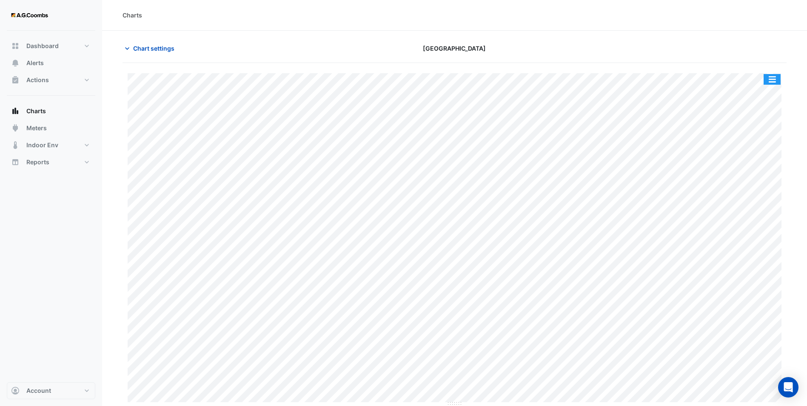
click at [774, 76] on button "button" at bounding box center [771, 79] width 17 height 11
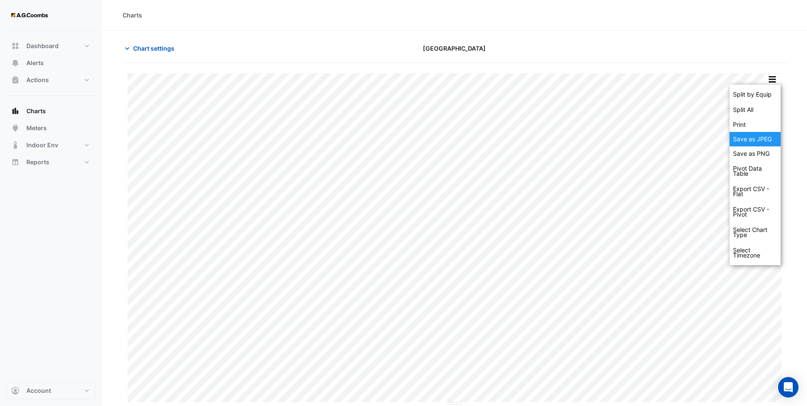
click at [759, 138] on div "Save as JPEG" at bounding box center [754, 139] width 51 height 14
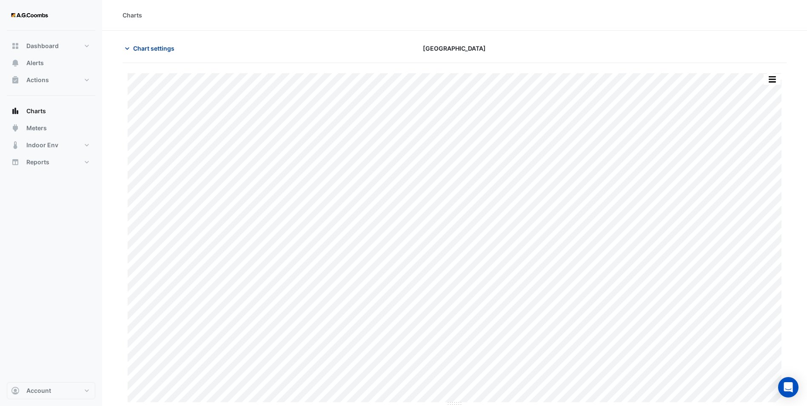
click at [173, 50] on span "Chart settings" at bounding box center [153, 48] width 41 height 9
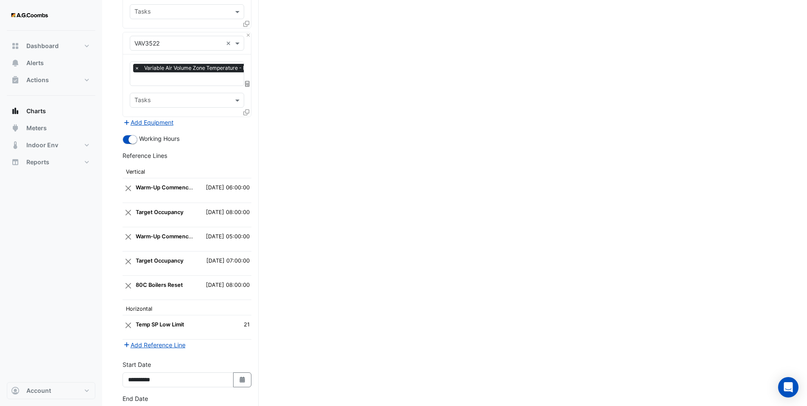
scroll to position [1699, 0]
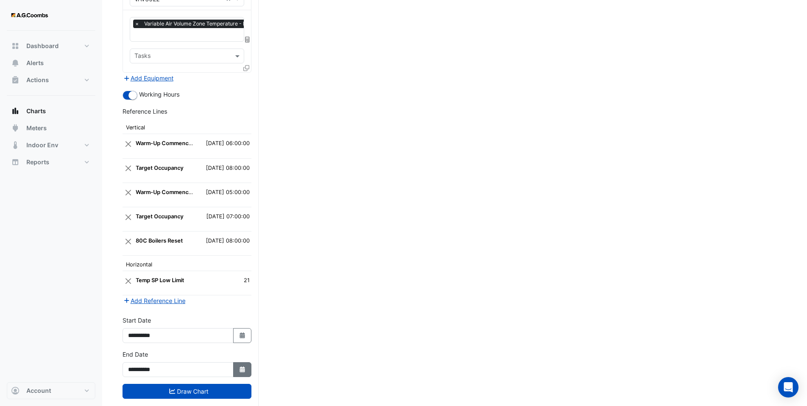
click at [245, 366] on icon "Select Date" at bounding box center [243, 369] width 8 height 6
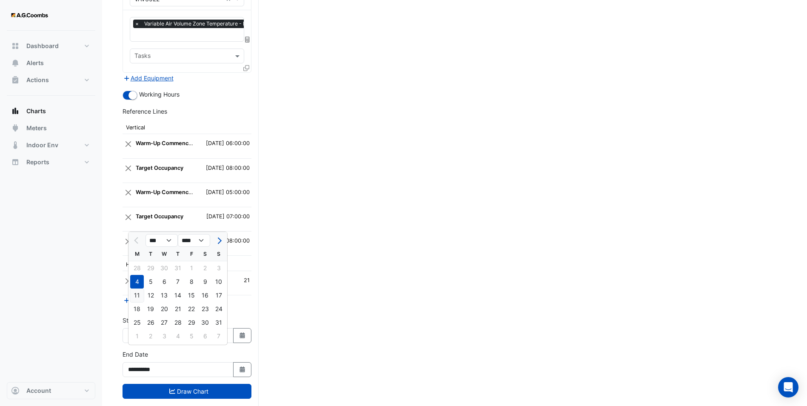
click at [137, 294] on div "11" at bounding box center [137, 295] width 14 height 14
type input "**********"
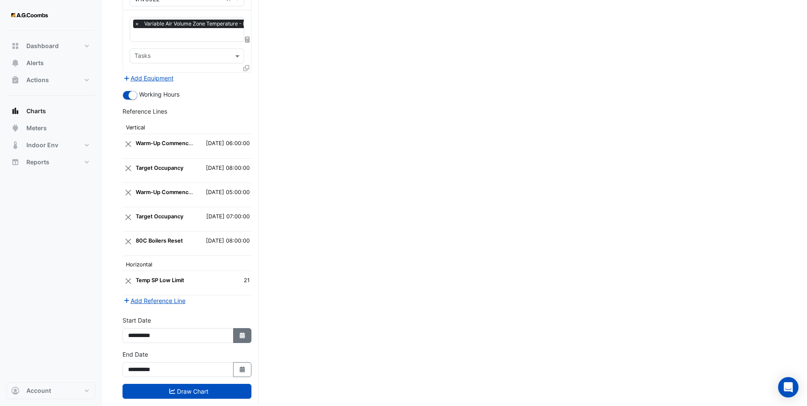
click at [240, 332] on icon "Select Date" at bounding box center [243, 335] width 8 height 6
select select "*"
select select "****"
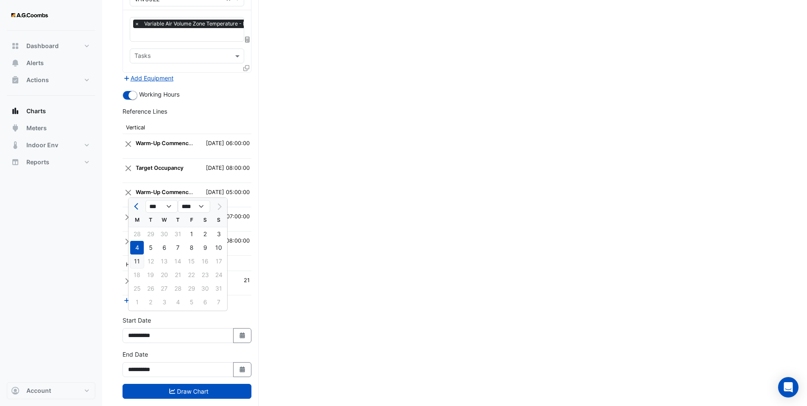
click at [139, 262] on div "11" at bounding box center [137, 261] width 14 height 14
type input "**********"
click at [164, 296] on button "Add Reference Line" at bounding box center [153, 301] width 63 height 10
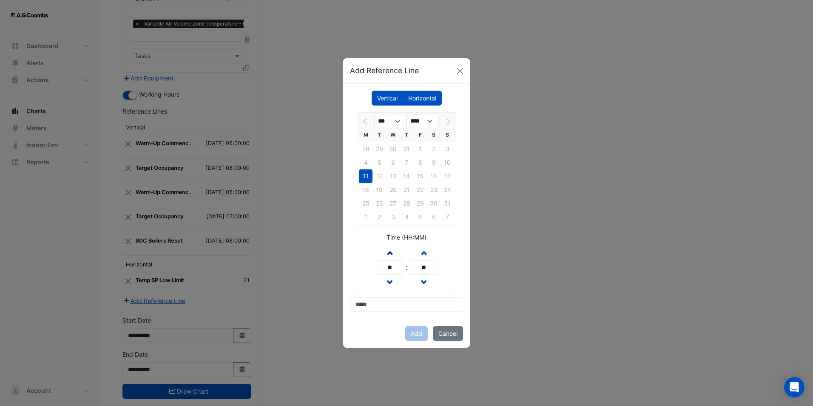
click at [390, 256] on span "button" at bounding box center [389, 252] width 4 height 7
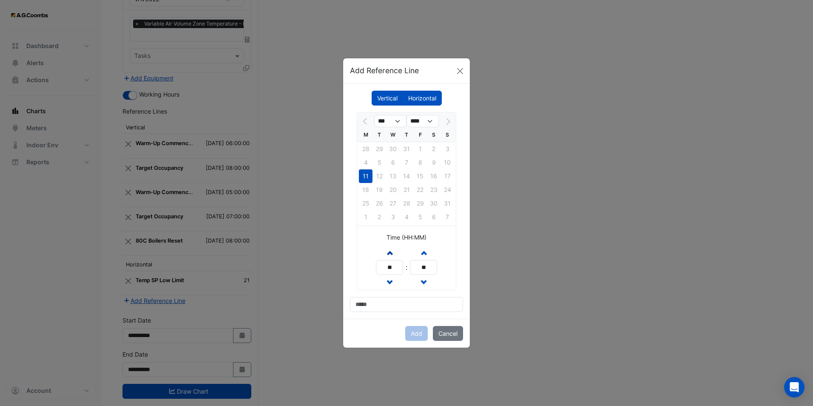
click at [390, 256] on span "button" at bounding box center [389, 252] width 4 height 7
drag, startPoint x: 395, startPoint y: 280, endPoint x: 393, endPoint y: 304, distance: 24.3
click at [394, 280] on button "Decrement hours" at bounding box center [389, 282] width 15 height 15
type input "**"
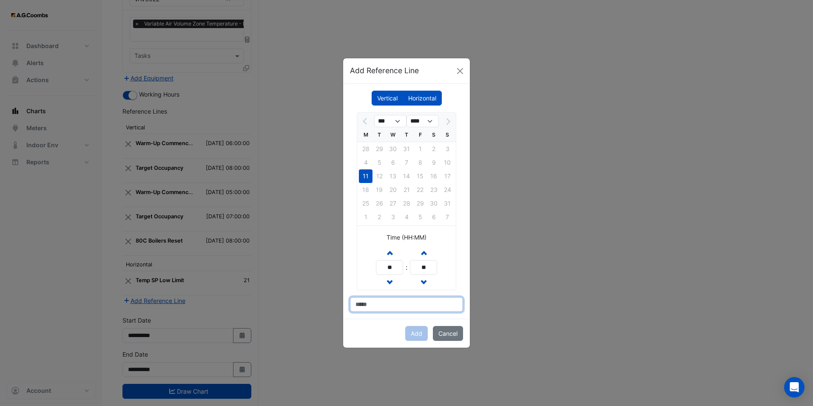
click at [394, 304] on input at bounding box center [406, 304] width 113 height 15
type input "**********"
click at [422, 334] on button "Add" at bounding box center [416, 333] width 23 height 15
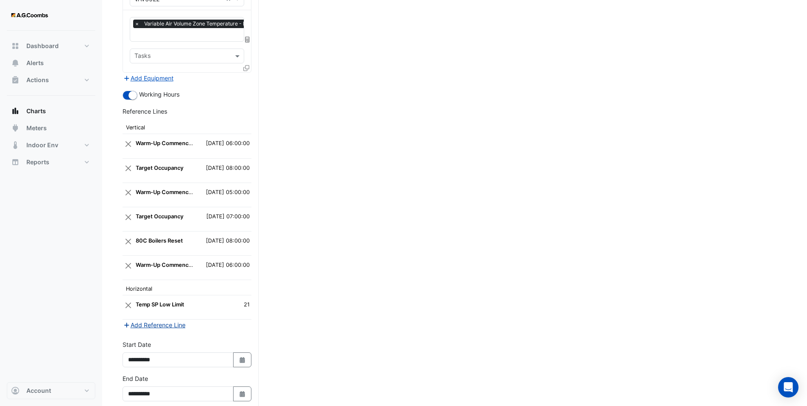
click at [159, 320] on button "Add Reference Line" at bounding box center [153, 325] width 63 height 10
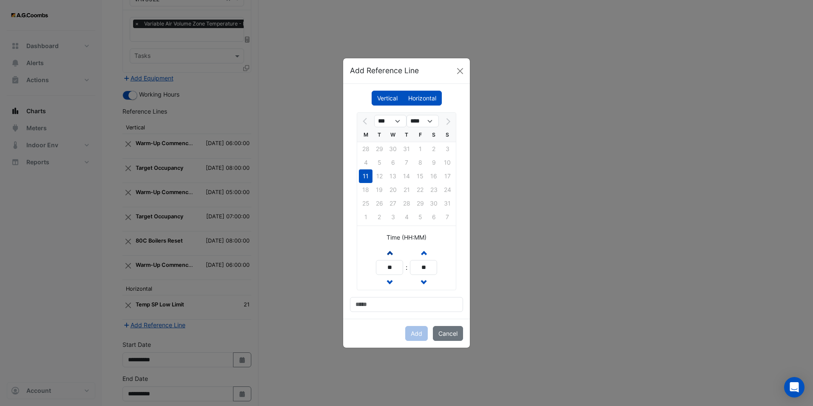
click at [386, 245] on button "Increment hours" at bounding box center [389, 252] width 15 height 15
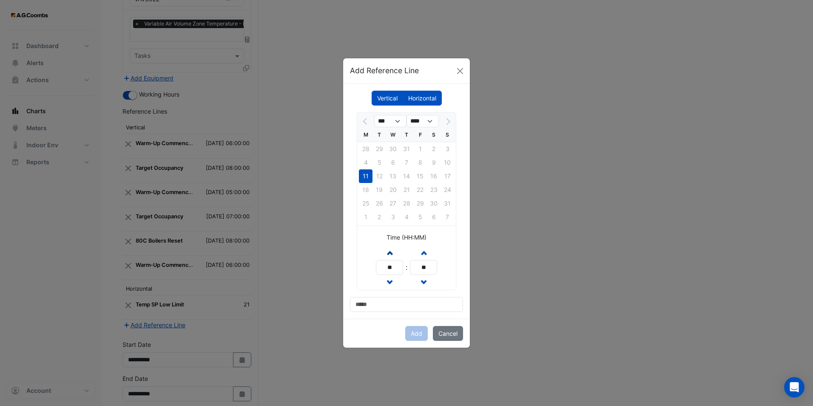
click at [386, 245] on button "Increment hours" at bounding box center [389, 252] width 15 height 15
click at [385, 280] on button "Decrement hours" at bounding box center [389, 282] width 15 height 15
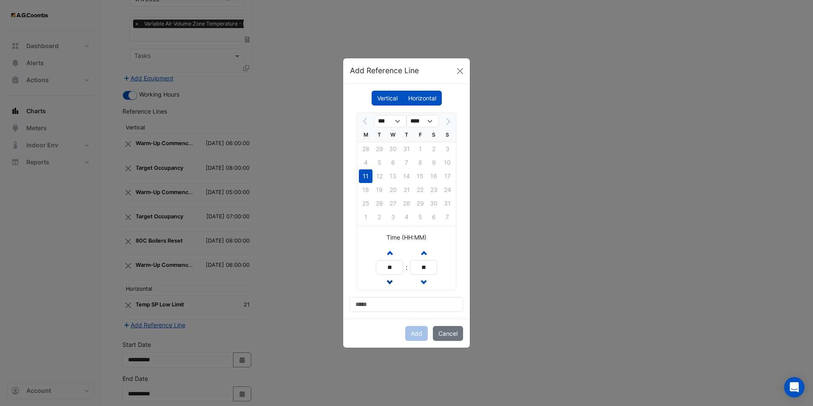
type input "**"
click at [390, 296] on div "*** **** M T W T F S S 28 29 30 31 1 2 3 4 5 6 7 8 9 10 11 12 13 14 15 16 17 18…" at bounding box center [406, 211] width 113 height 199
click at [397, 300] on input at bounding box center [406, 304] width 113 height 15
type input "**********"
click at [413, 332] on button "Add" at bounding box center [416, 333] width 23 height 15
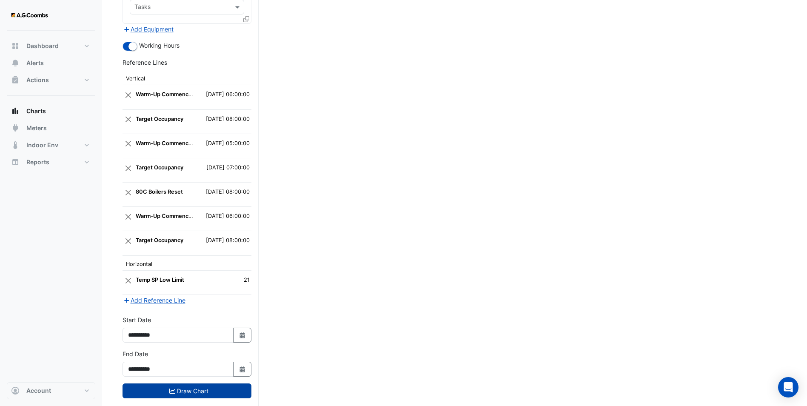
click at [204, 383] on button "Draw Chart" at bounding box center [186, 390] width 129 height 15
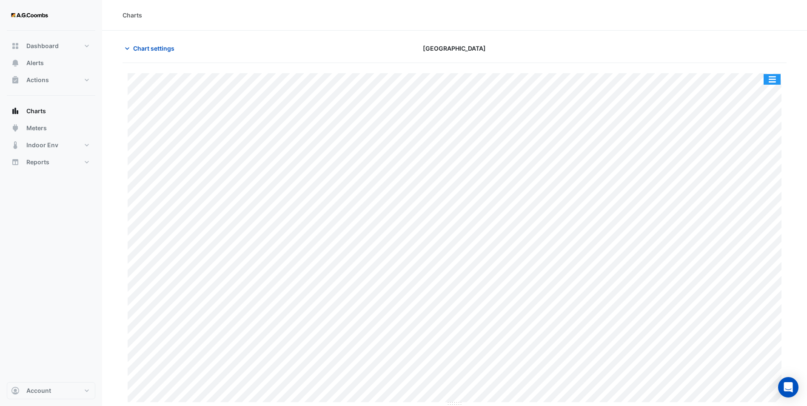
click at [771, 79] on button "button" at bounding box center [771, 79] width 17 height 11
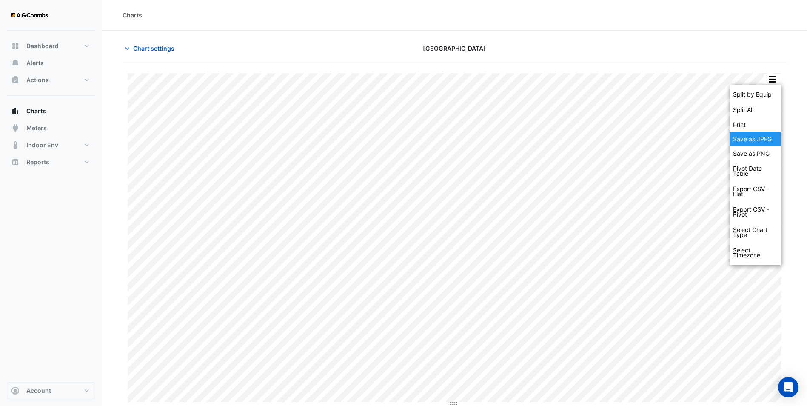
click at [759, 142] on div "Save as JPEG" at bounding box center [754, 139] width 51 height 14
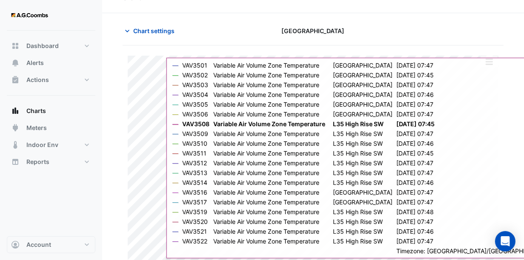
scroll to position [27, 0]
